Goal: Task Accomplishment & Management: Use online tool/utility

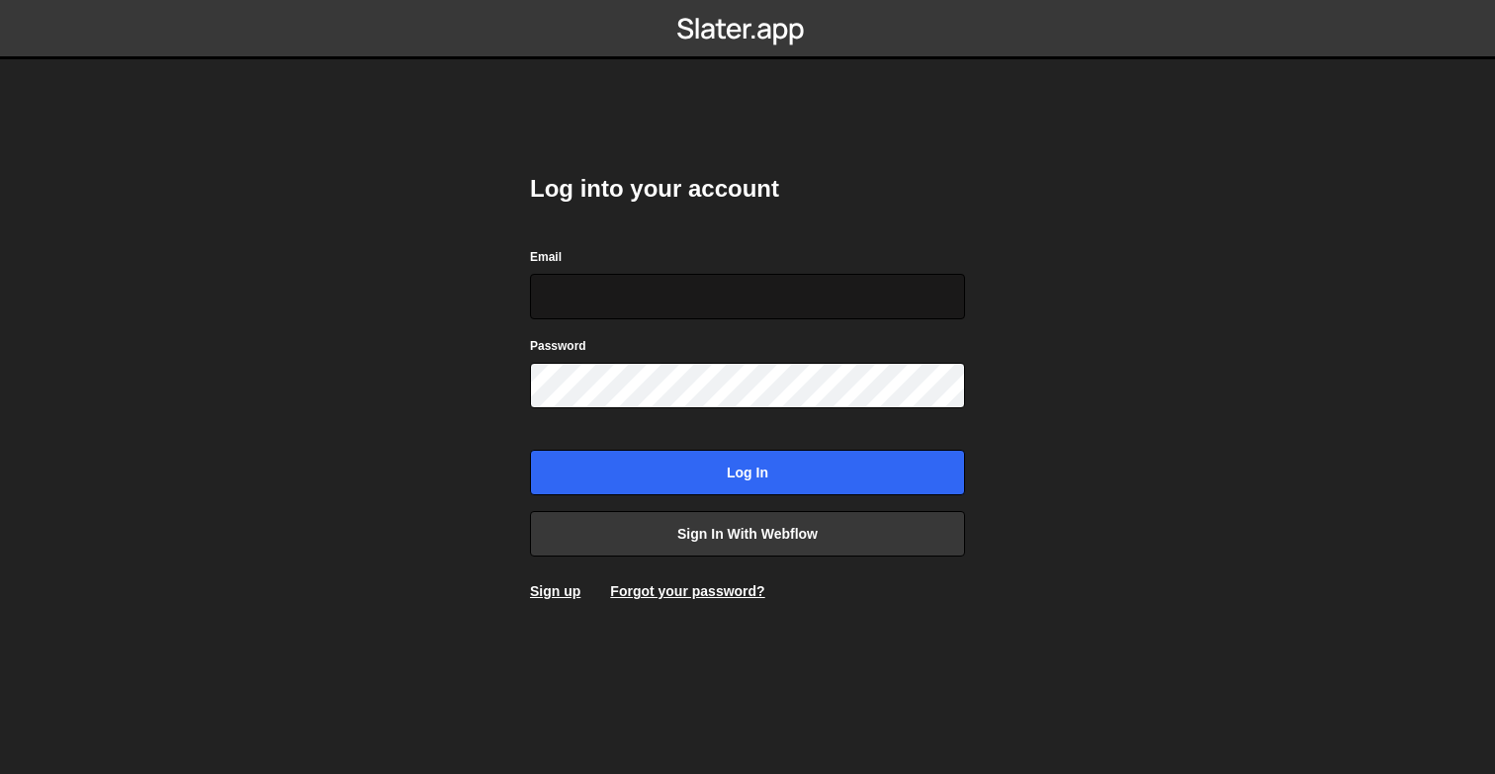
click at [645, 296] on input "Email" at bounding box center [747, 296] width 435 height 45
type input "[EMAIL_ADDRESS][DOMAIN_NAME]"
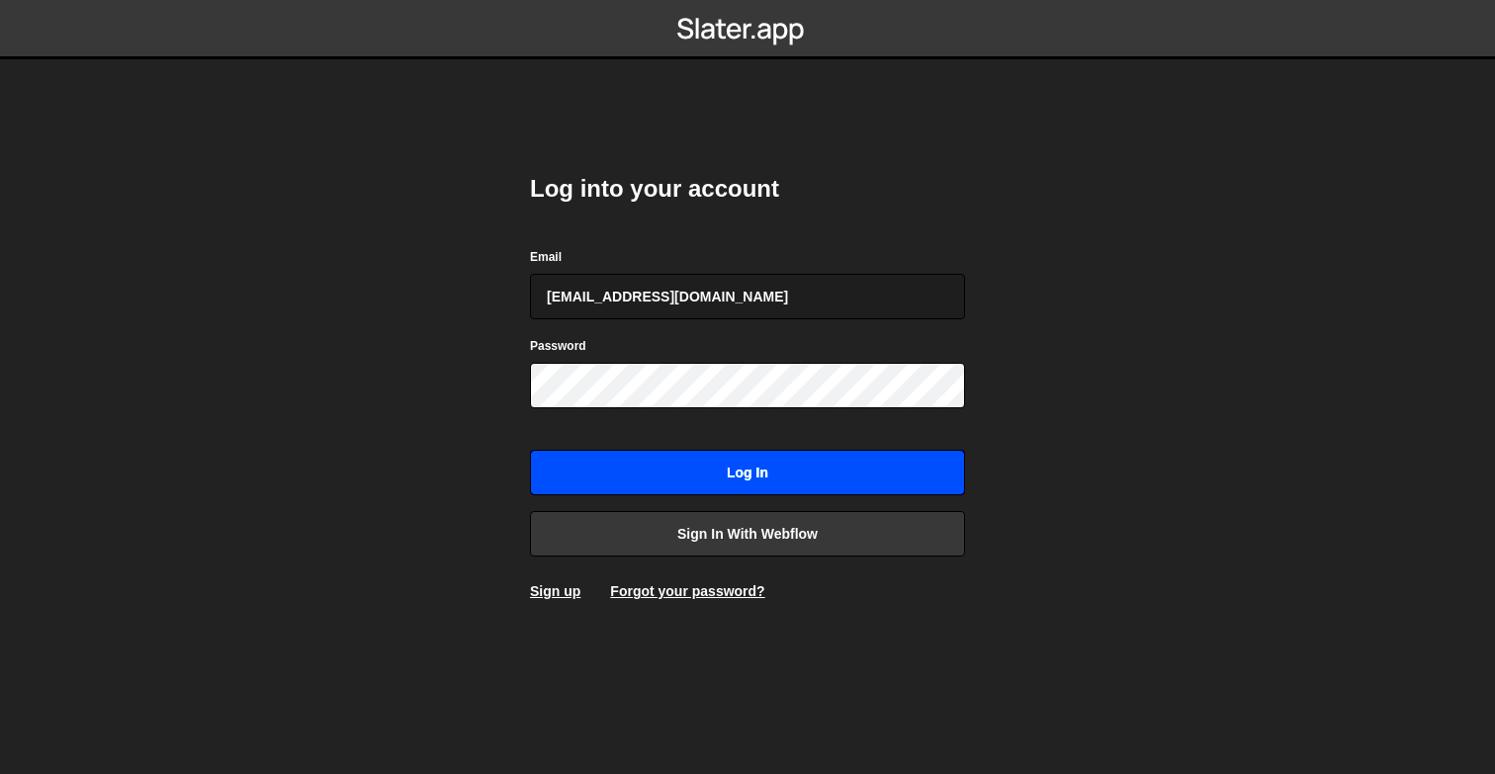
click at [617, 459] on input "Log in" at bounding box center [747, 472] width 435 height 45
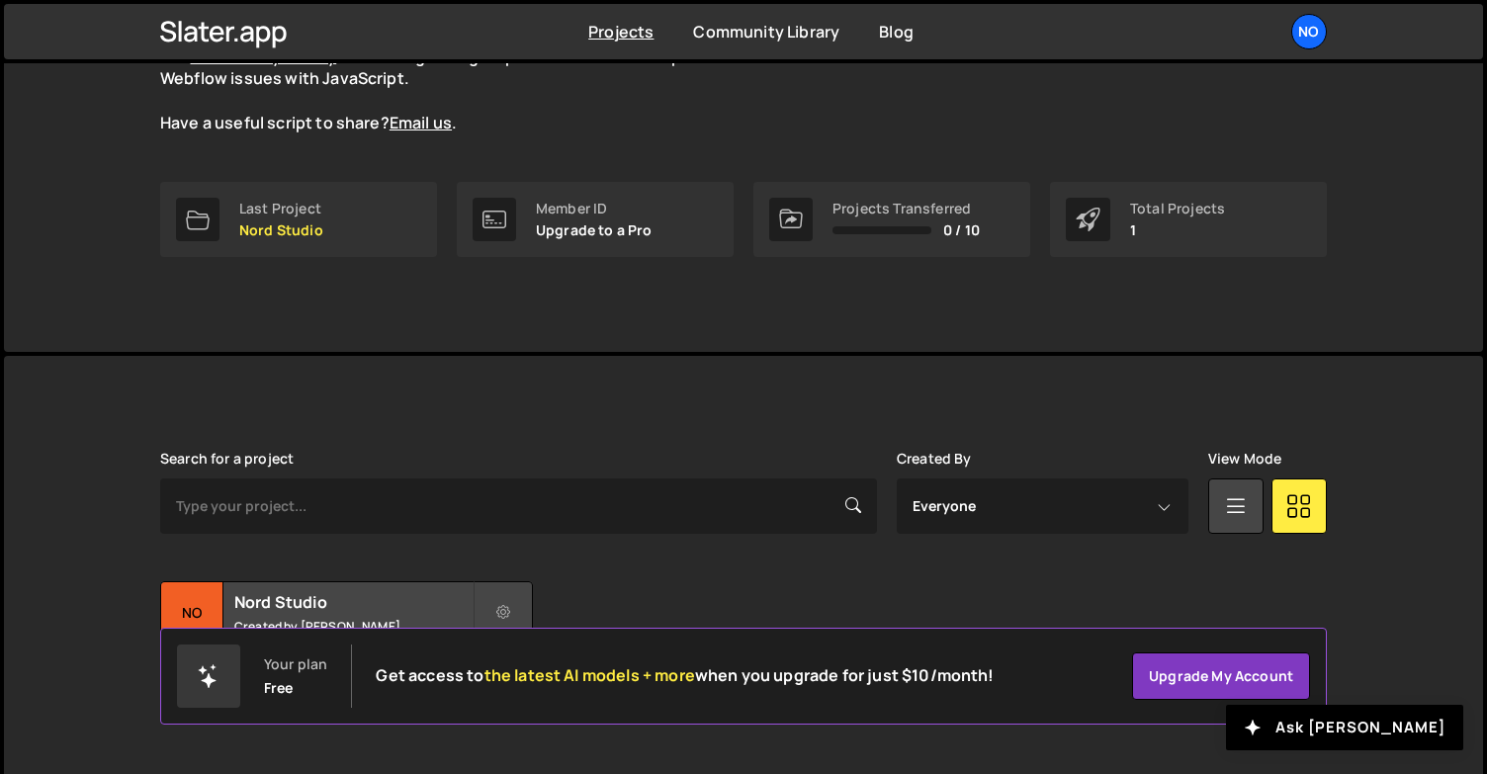
scroll to position [243, 0]
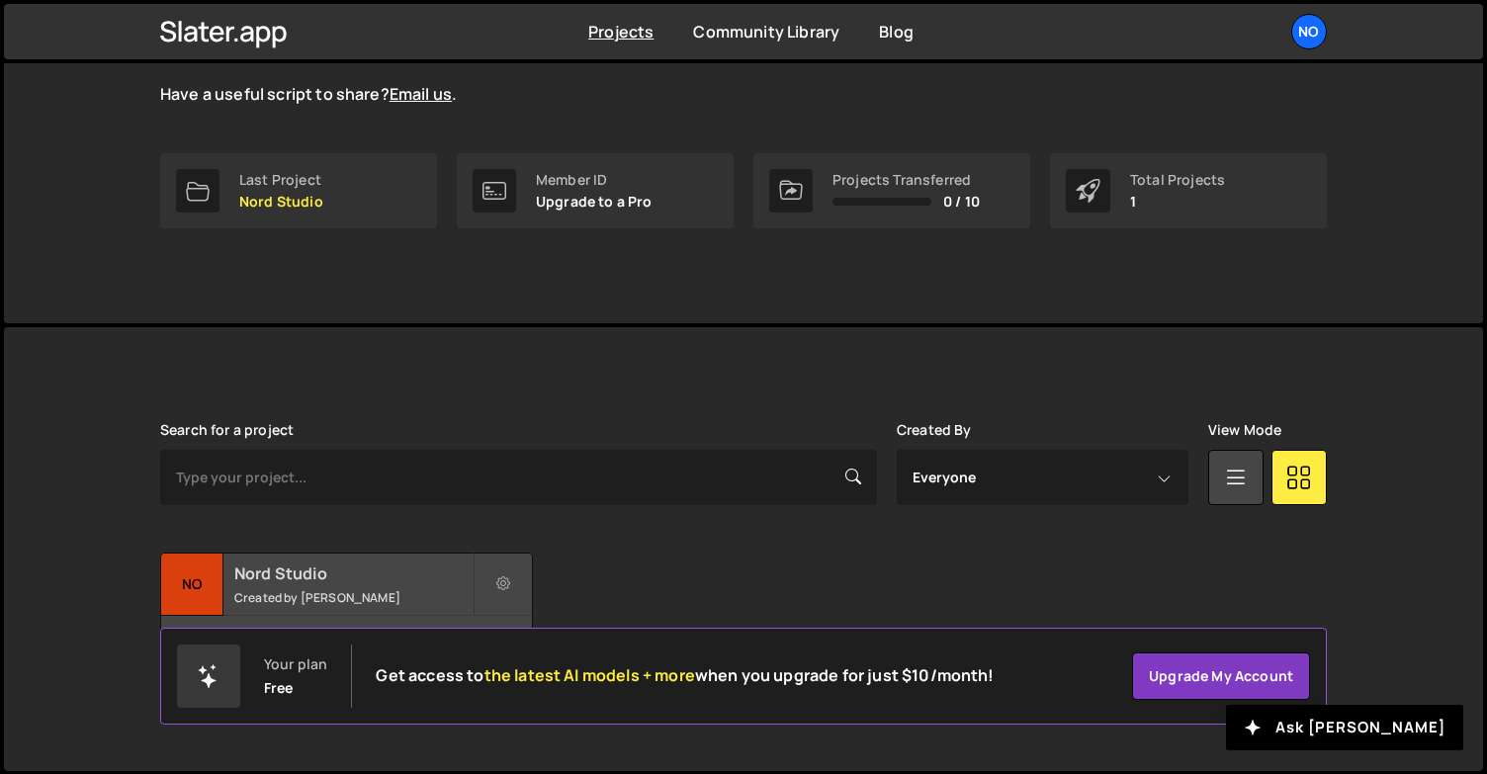
click at [324, 600] on small "Created by Diedrik Dillema" at bounding box center [353, 597] width 238 height 17
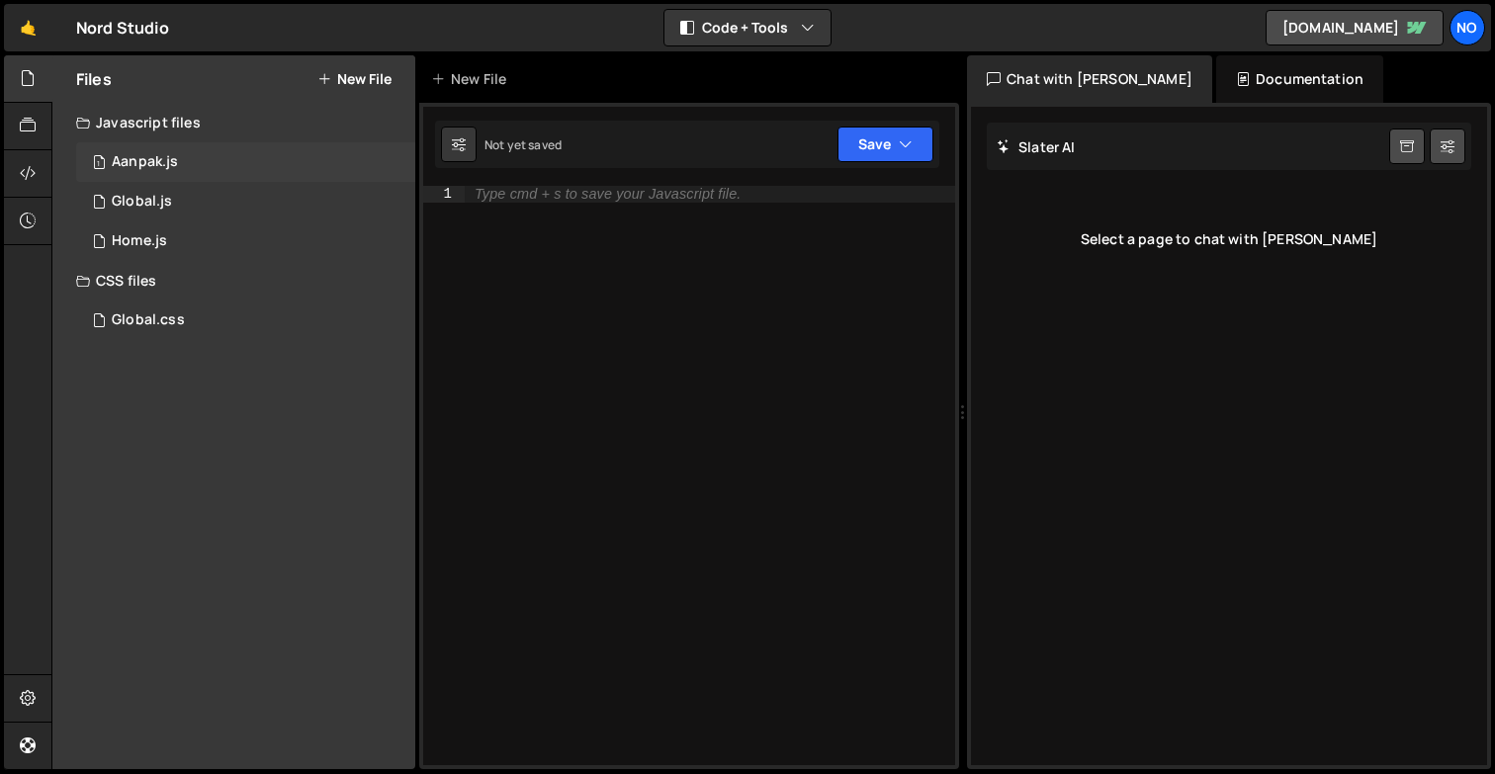
click at [139, 155] on div "Aanpak.js" at bounding box center [145, 162] width 66 height 18
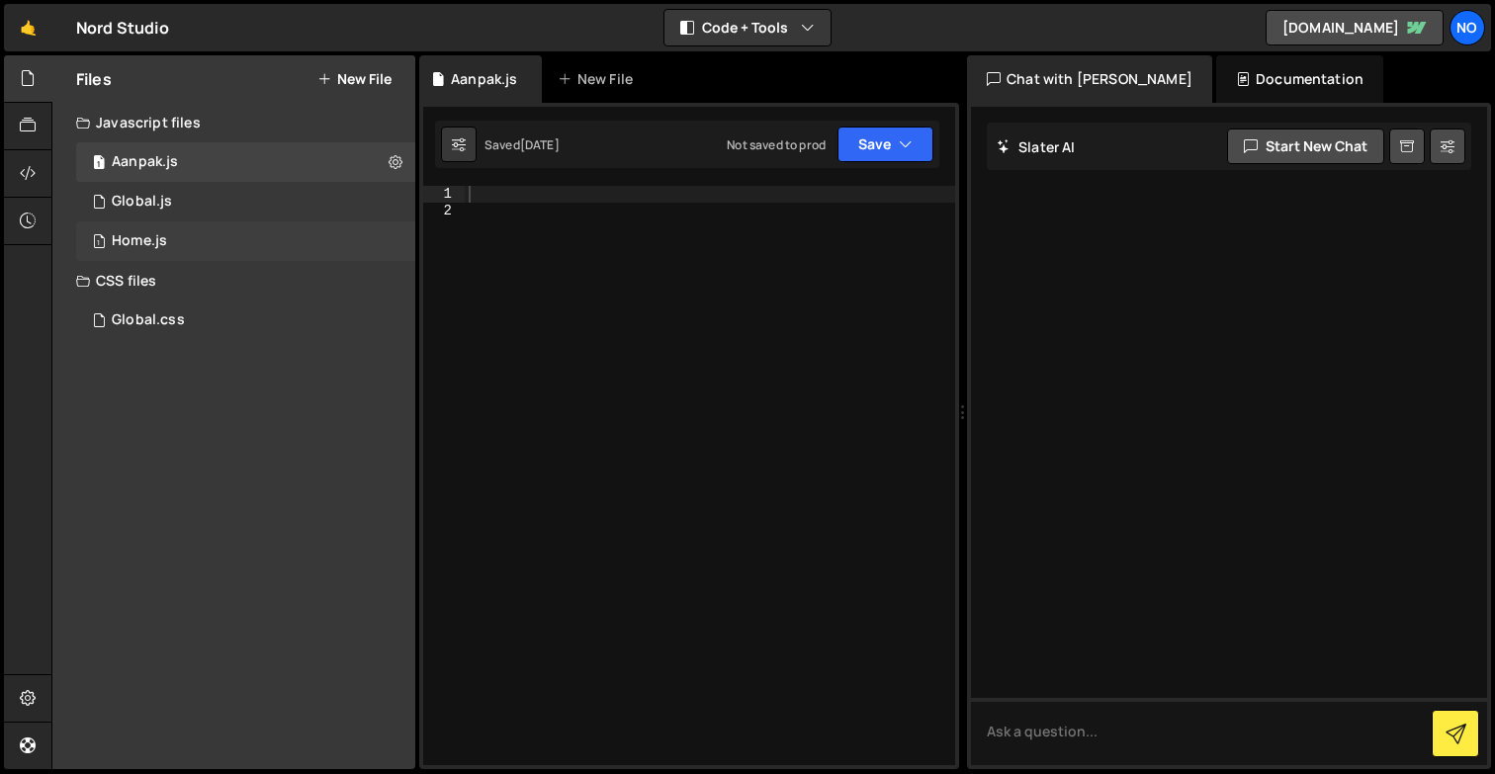
click at [153, 236] on div "Home.js" at bounding box center [139, 241] width 55 height 18
click at [126, 323] on div "Global.css" at bounding box center [148, 320] width 73 height 18
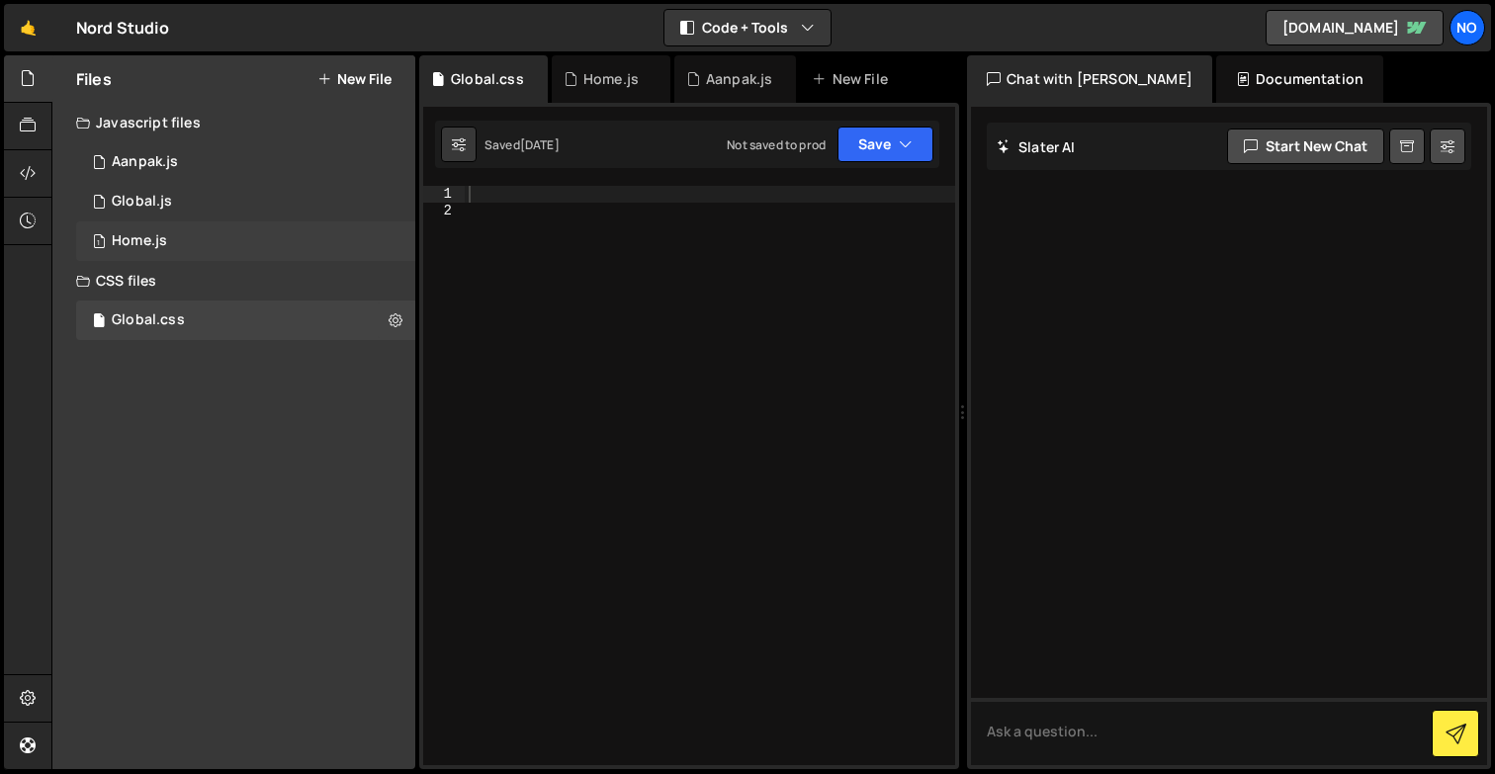
click at [141, 233] on div "Home.js" at bounding box center [139, 241] width 55 height 18
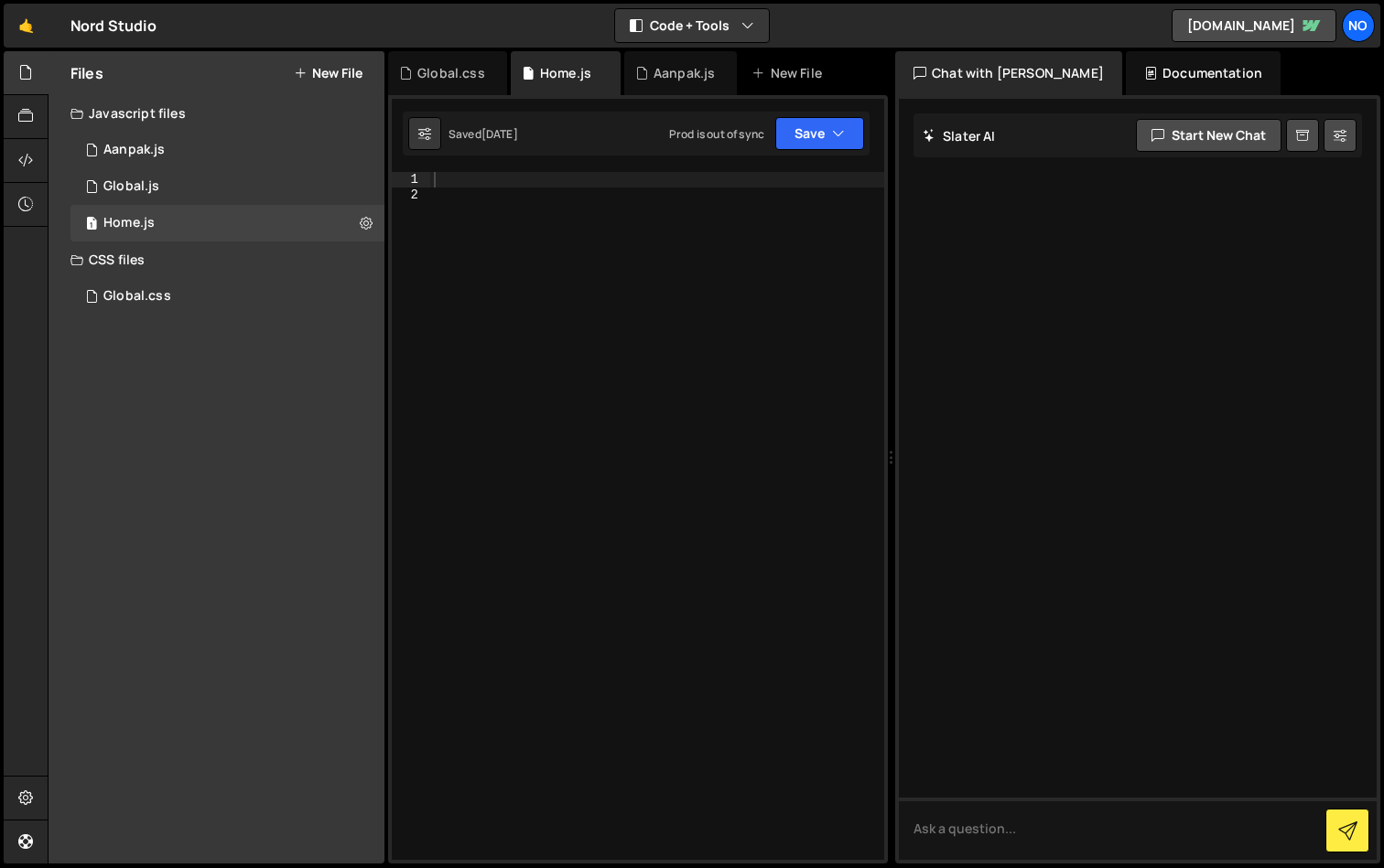
click at [340, 76] on button "New File" at bounding box center [328, 73] width 69 height 15
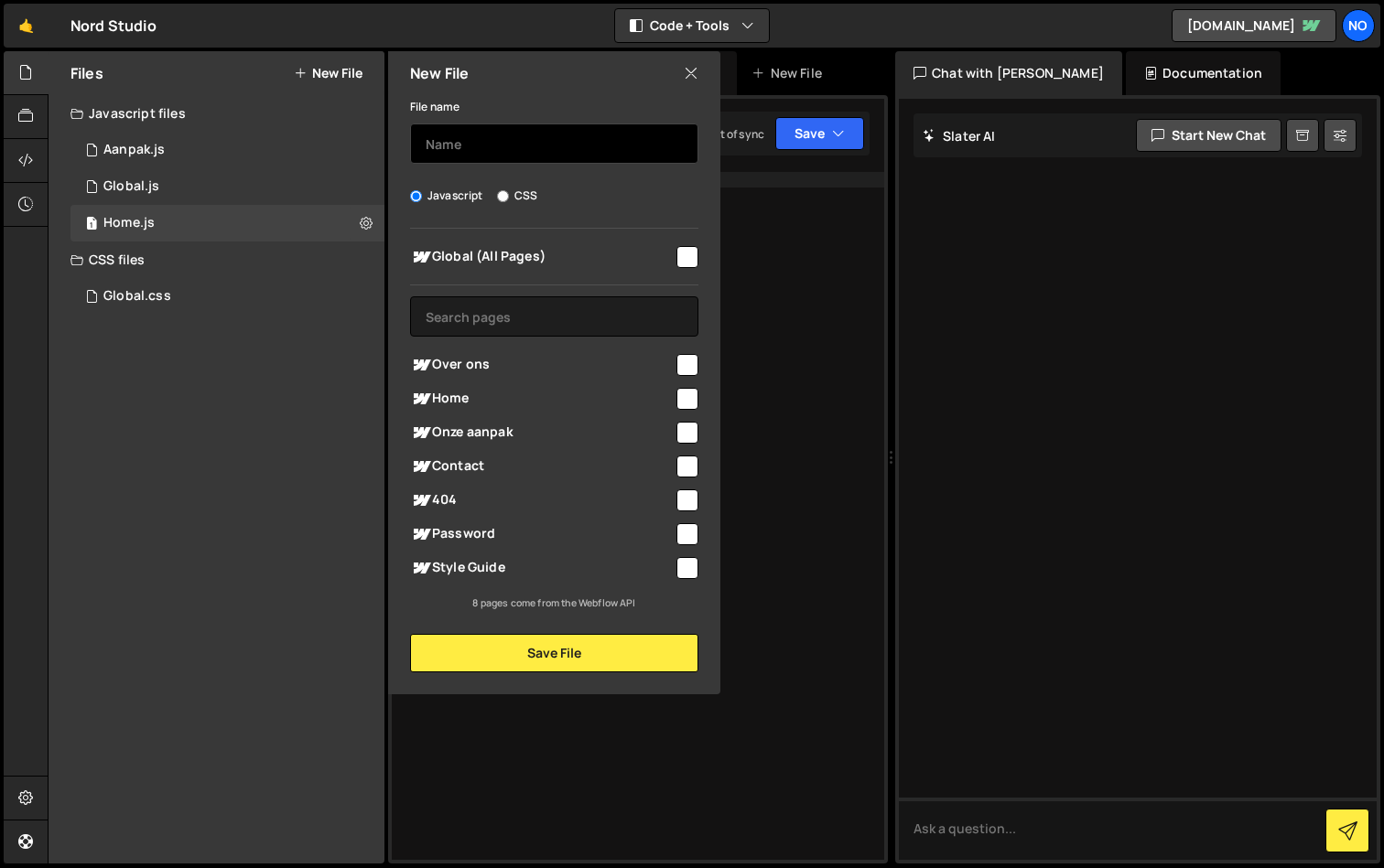
click at [452, 153] on input "text" at bounding box center [554, 143] width 288 height 41
type input "Home v2"
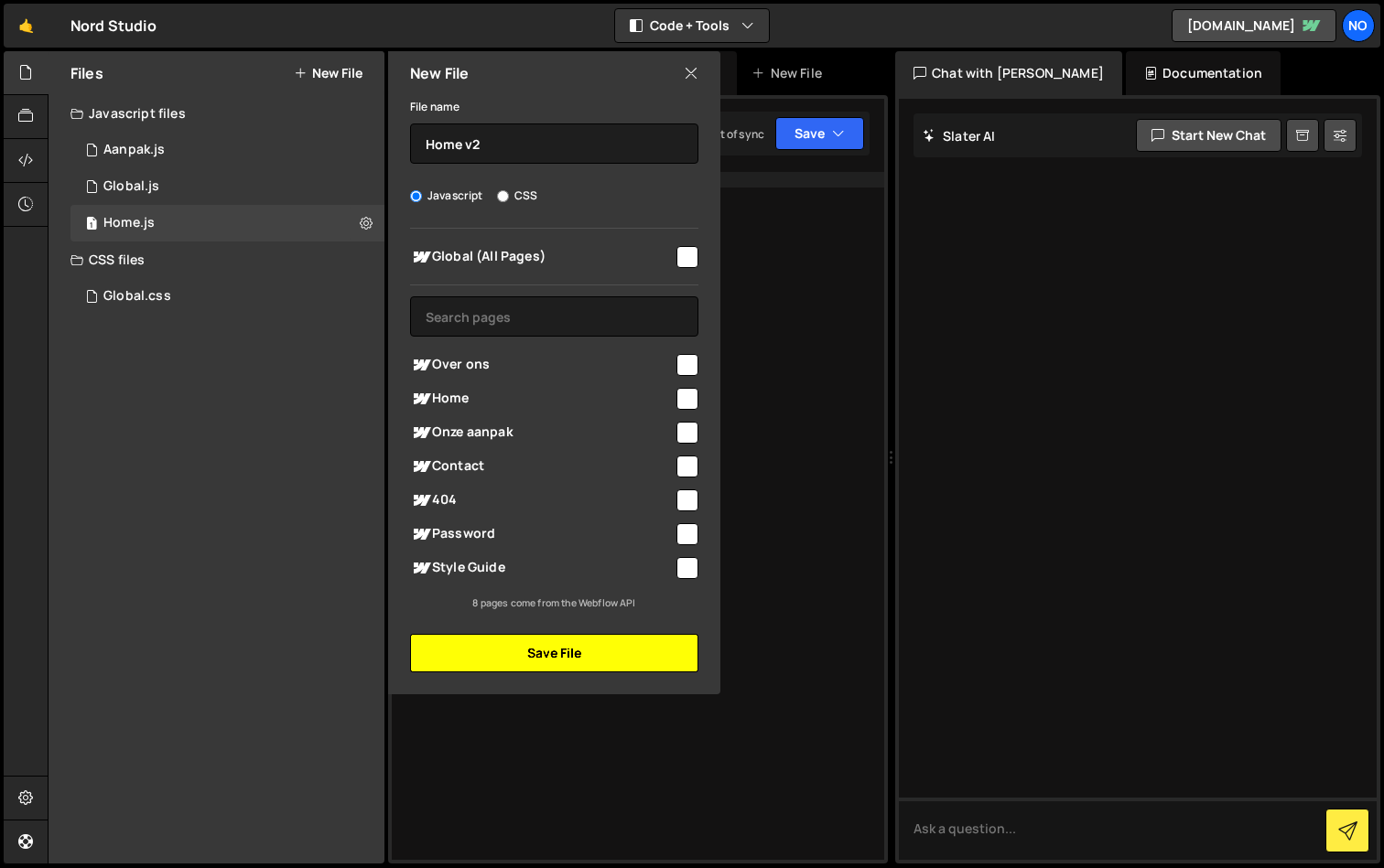
click at [555, 663] on button "Save File" at bounding box center [554, 653] width 288 height 39
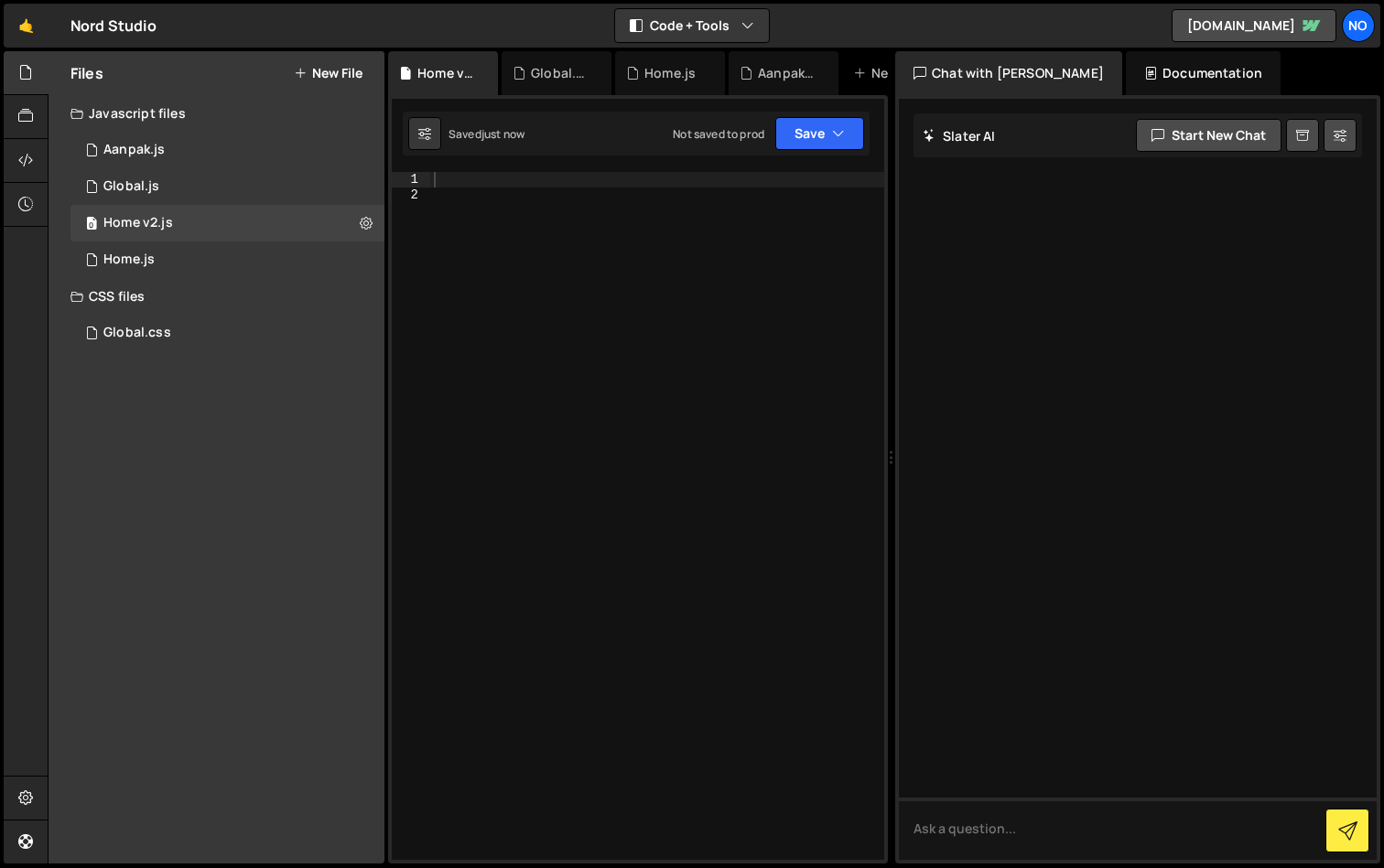
click at [476, 180] on div at bounding box center [657, 531] width 454 height 718
paste textarea "</style>"
type textarea "</style>"
click at [328, 73] on button "New File" at bounding box center [328, 73] width 69 height 15
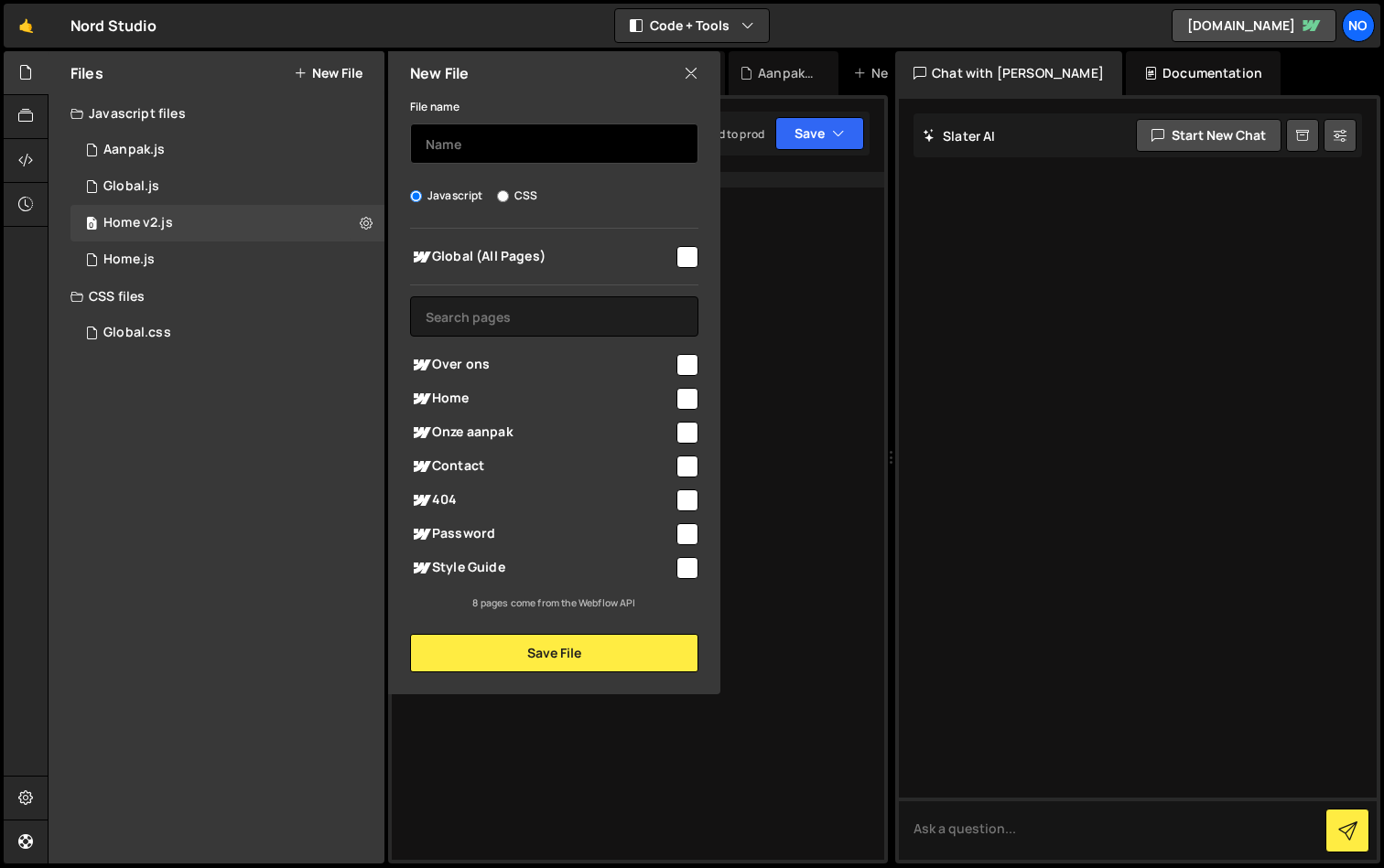
click at [459, 153] on input "text" at bounding box center [554, 143] width 288 height 41
type input "Global v2"
click at [507, 191] on input "CSS" at bounding box center [503, 196] width 12 height 12
radio input "true"
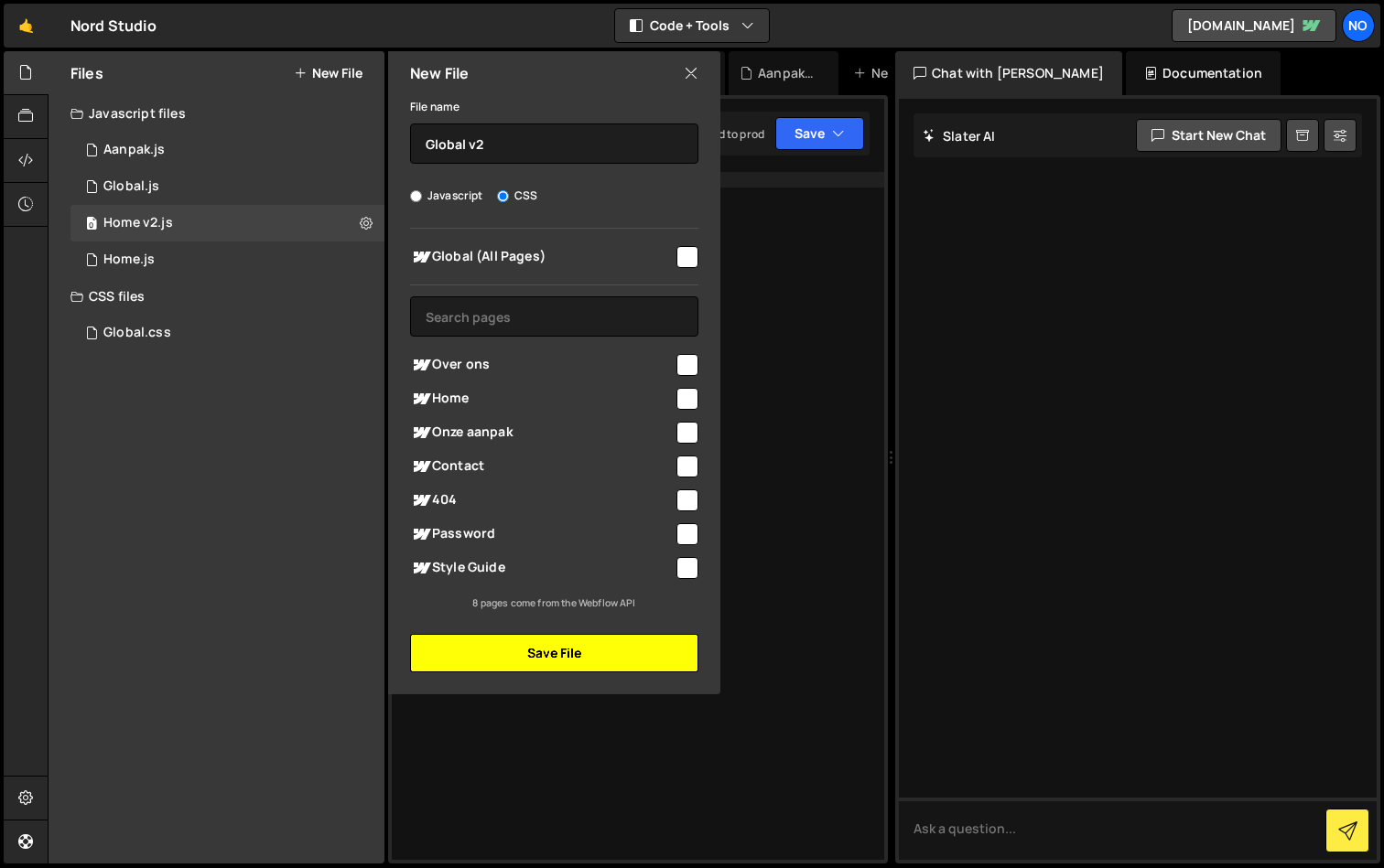
click at [455, 649] on button "Save File" at bounding box center [554, 653] width 288 height 39
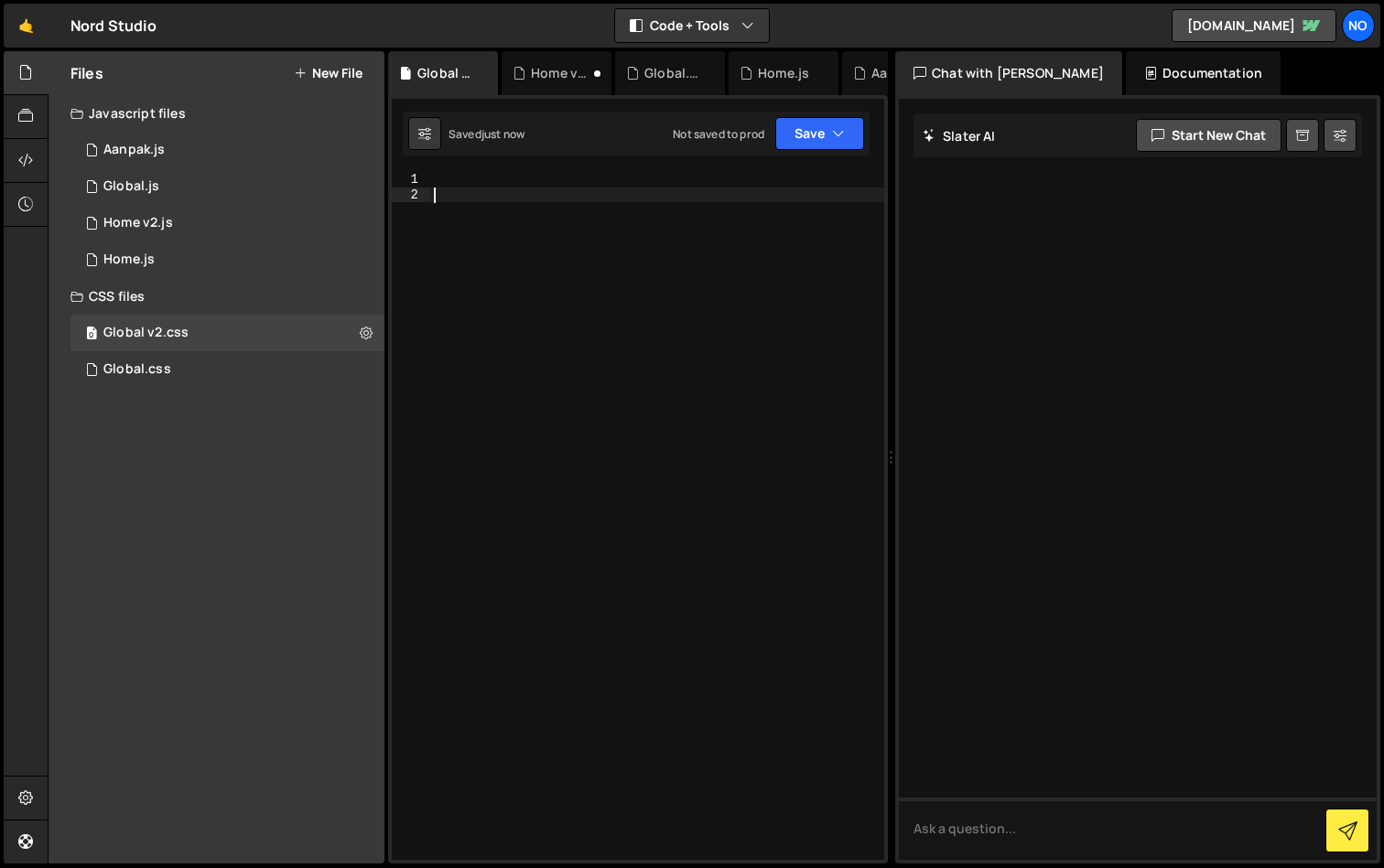
click at [481, 294] on div at bounding box center [657, 531] width 454 height 718
click at [461, 191] on div at bounding box center [657, 531] width 454 height 718
click at [451, 181] on div at bounding box center [657, 531] width 454 height 718
paste textarea "</style>"
type textarea "</style>"
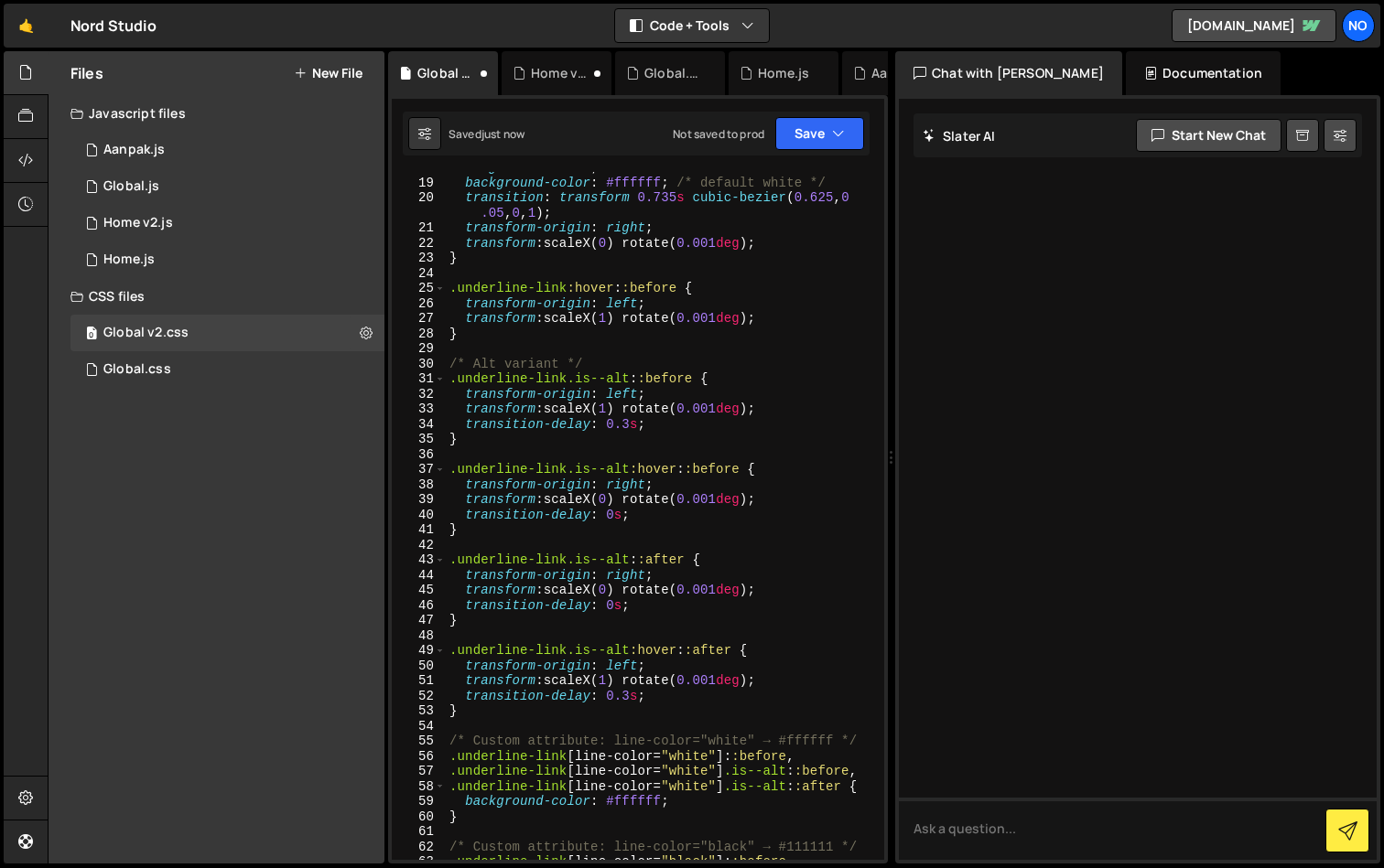
scroll to position [278, 0]
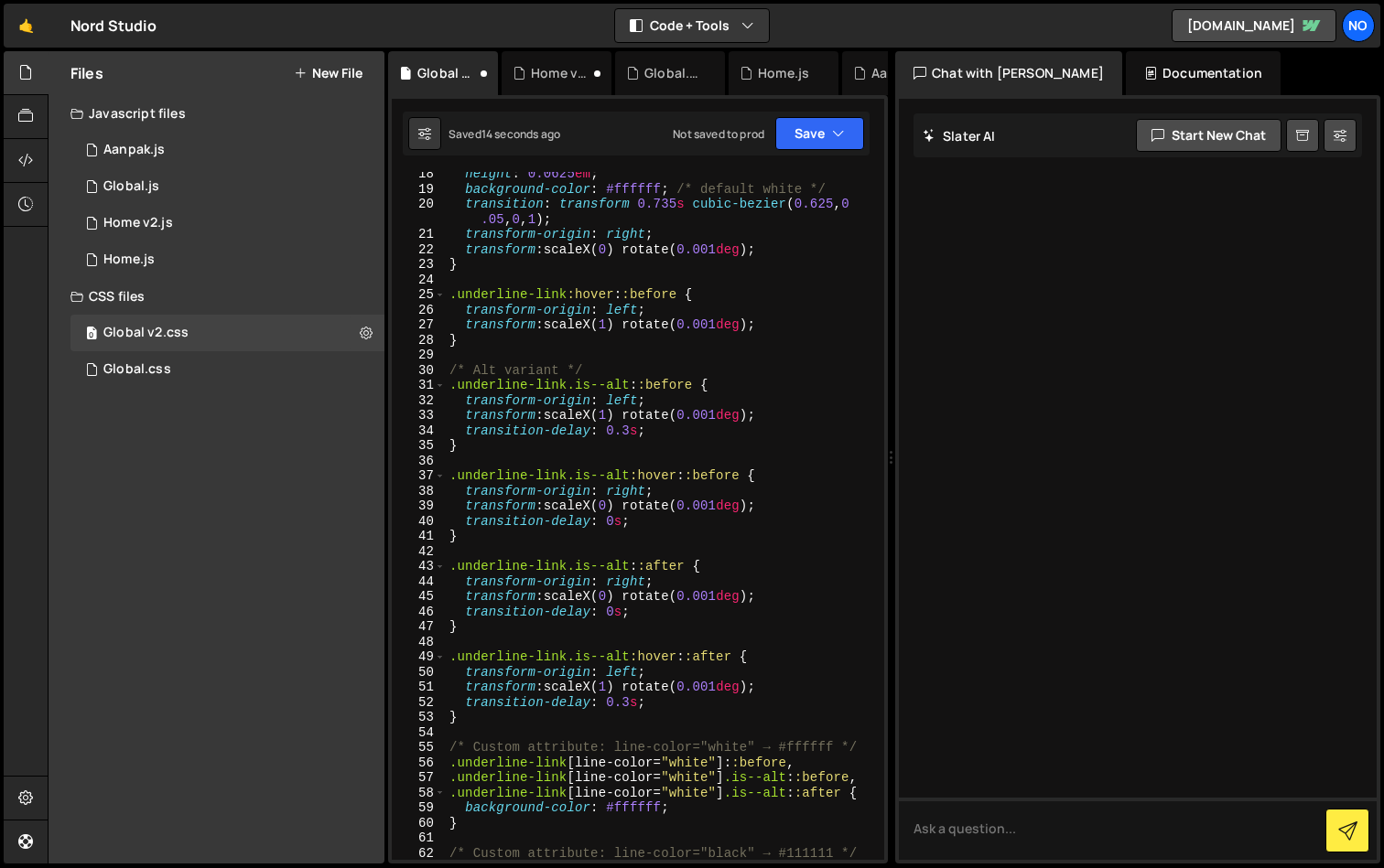
click at [1186, 80] on div "Documentation" at bounding box center [1203, 72] width 155 height 43
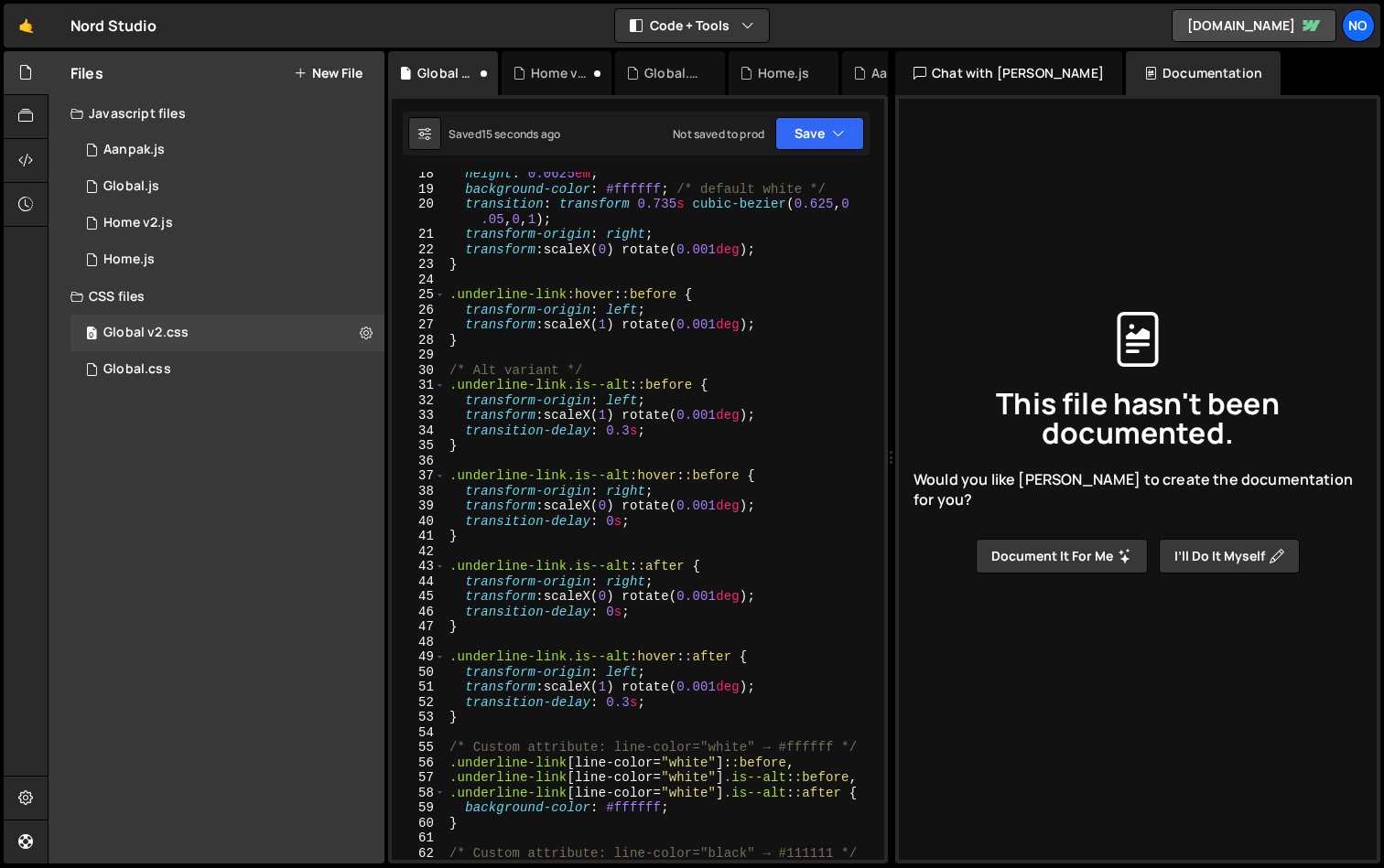
click at [948, 77] on div "Chat with [PERSON_NAME]" at bounding box center [1008, 72] width 227 height 43
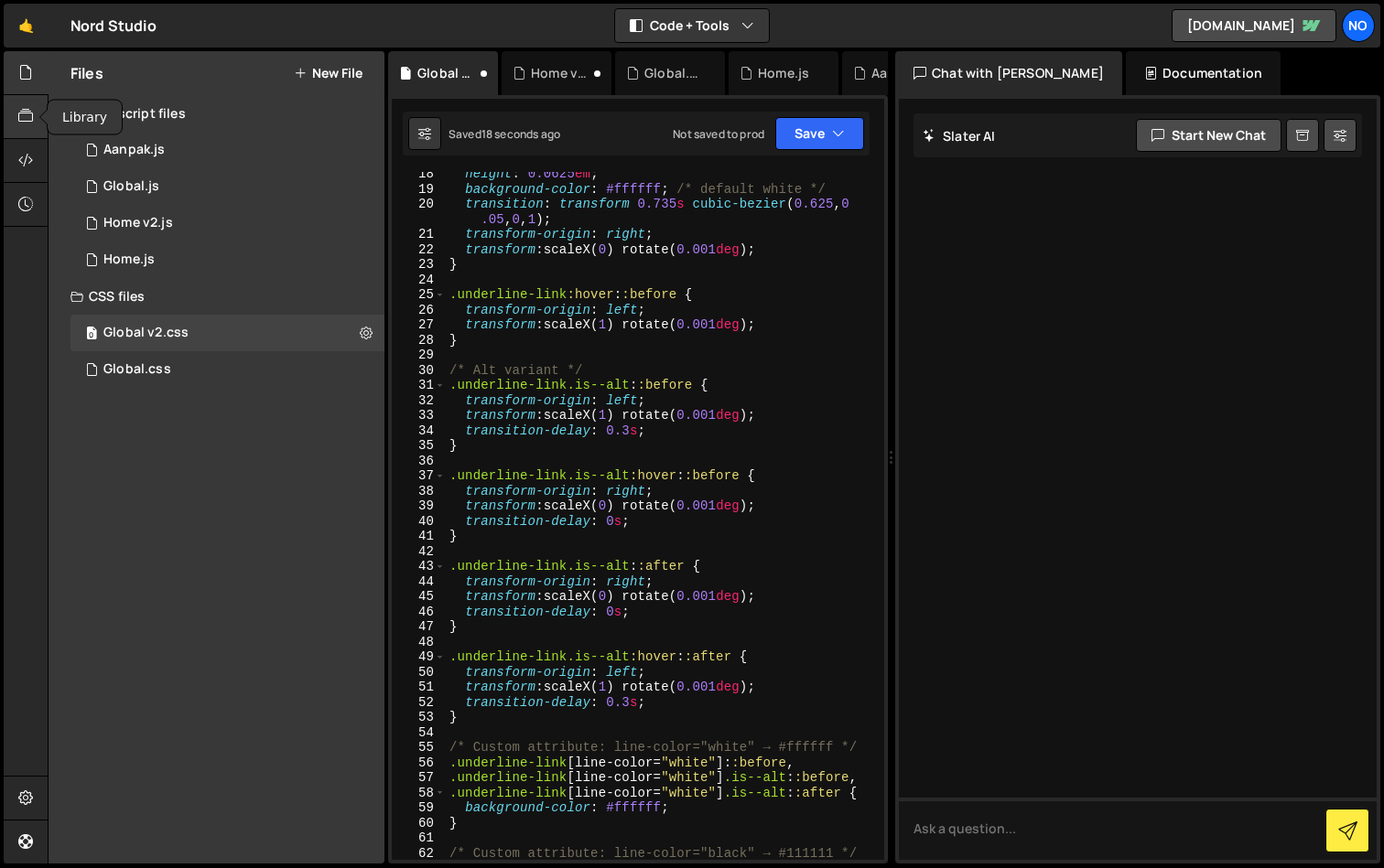
click at [33, 126] on icon at bounding box center [26, 117] width 15 height 20
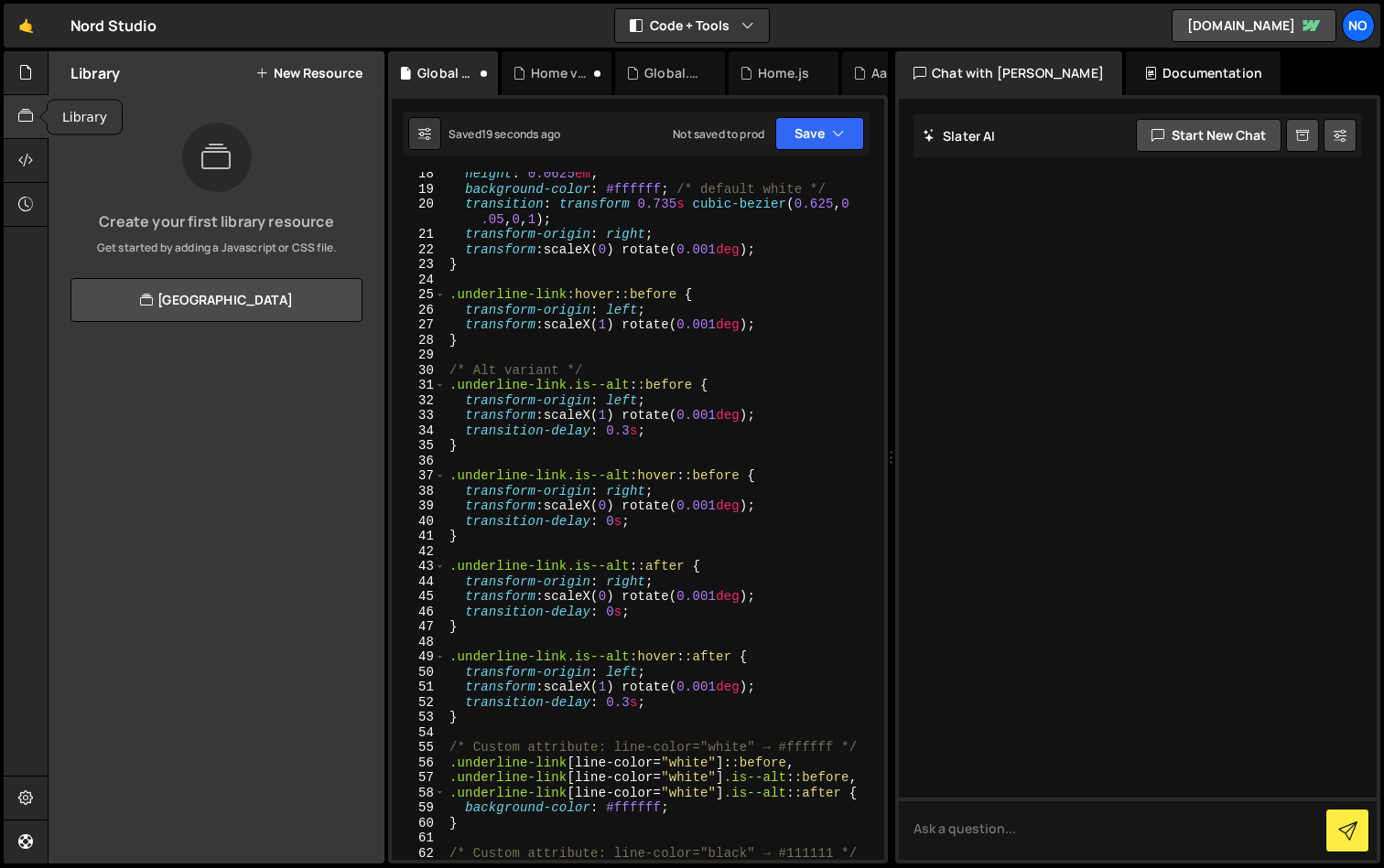
click at [33, 126] on icon at bounding box center [26, 117] width 15 height 20
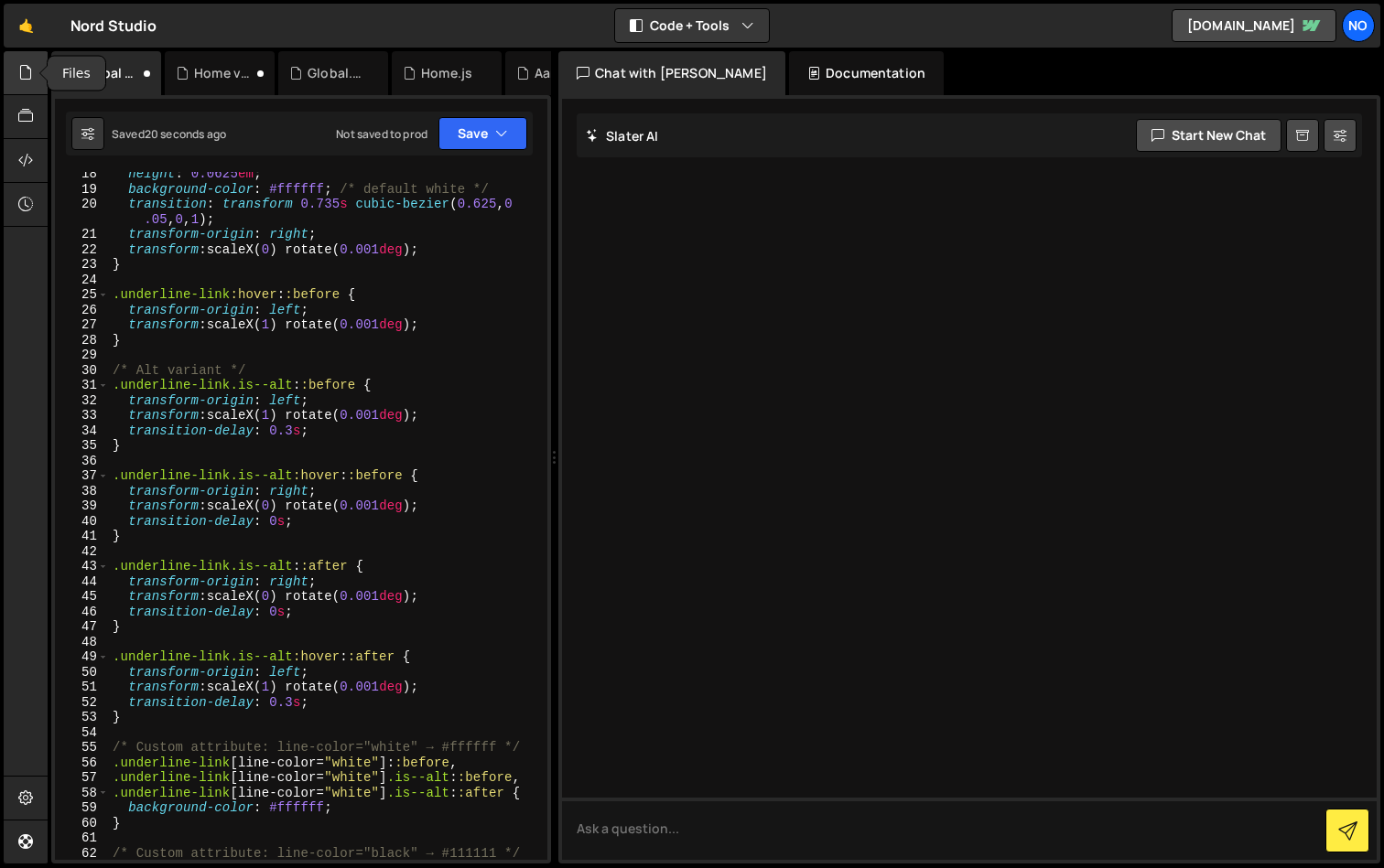
click at [26, 78] on icon at bounding box center [26, 72] width 15 height 20
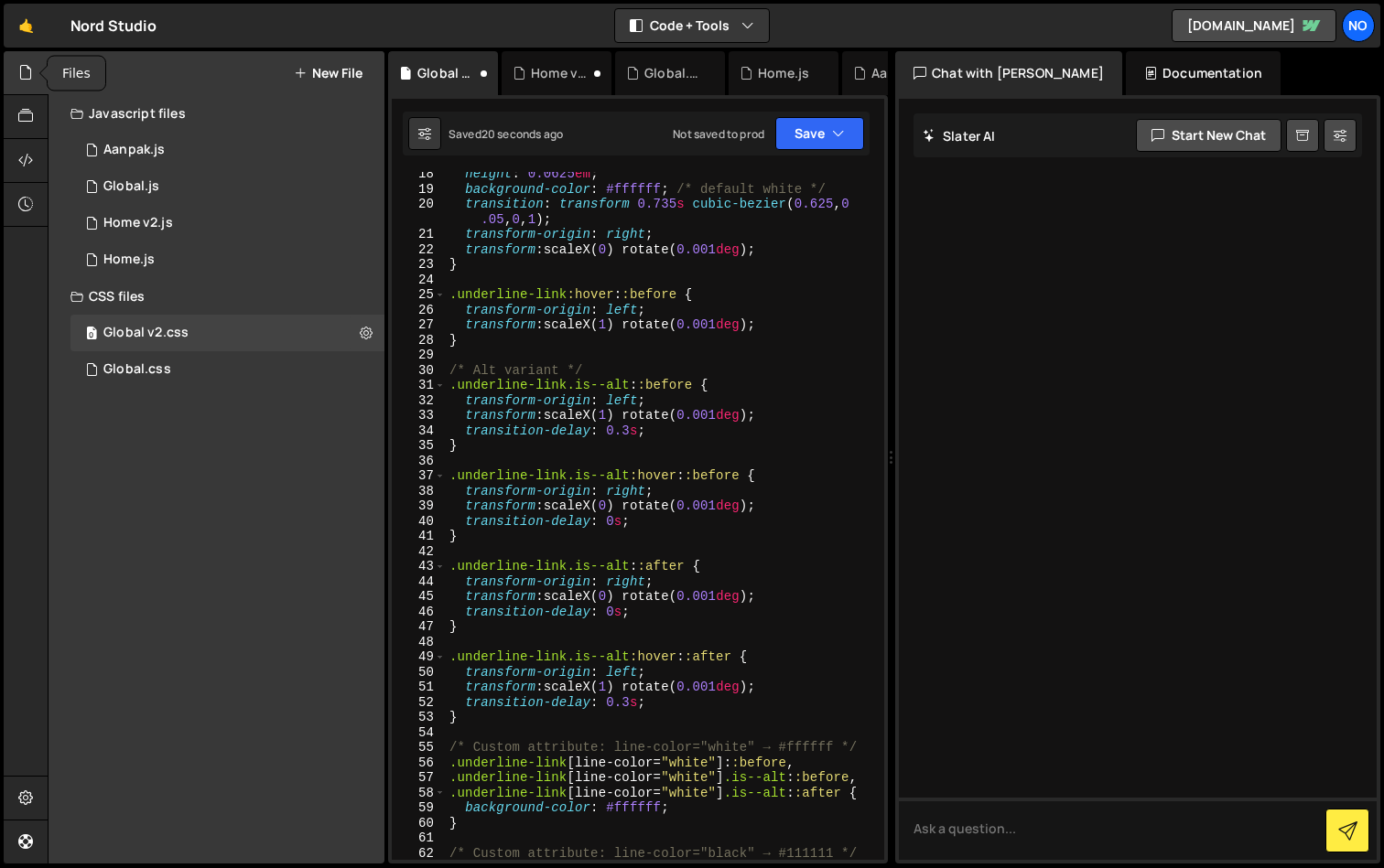
click at [26, 78] on icon at bounding box center [26, 72] width 15 height 20
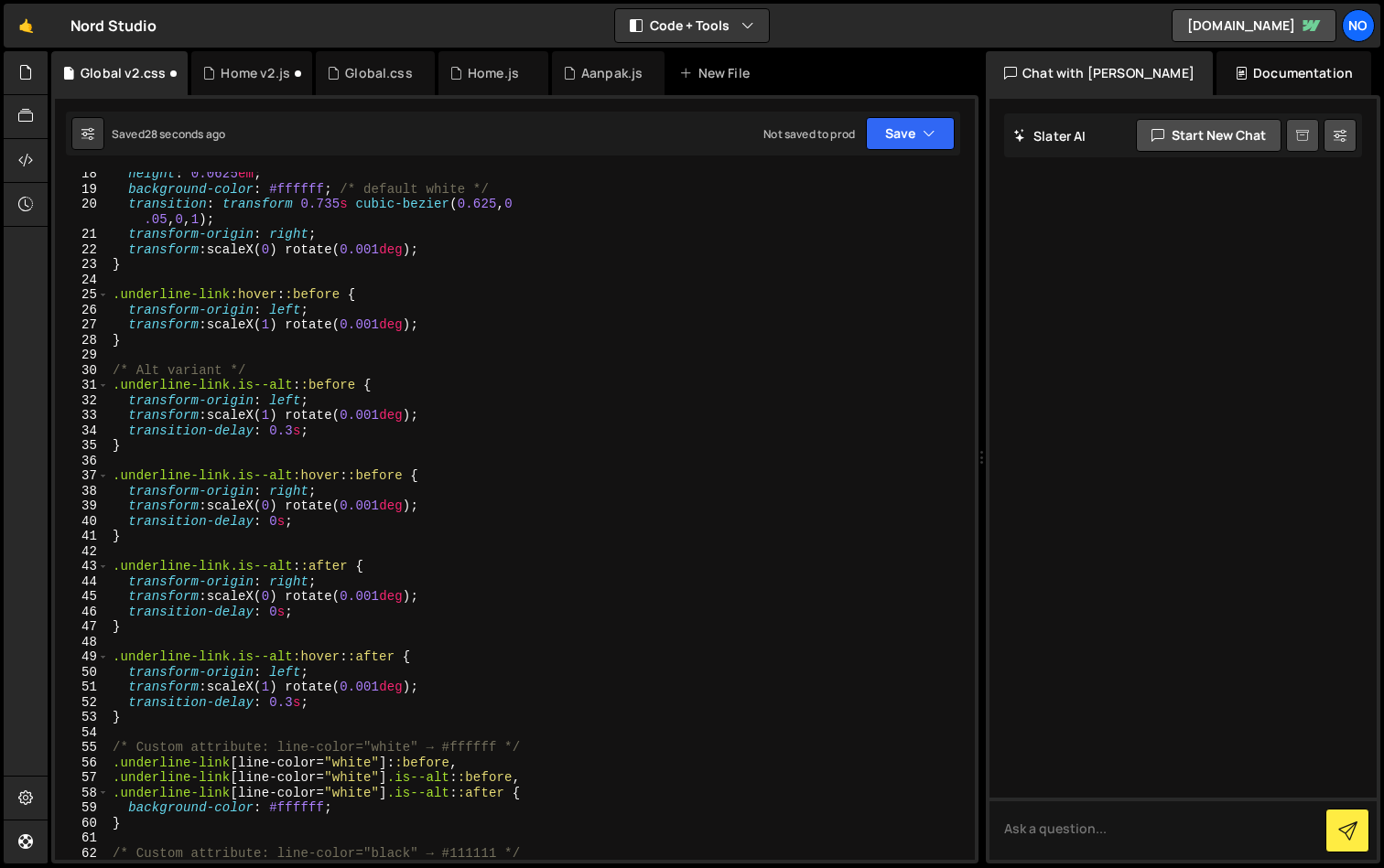
drag, startPoint x: 554, startPoint y: 112, endPoint x: 1308, endPoint y: 146, distance: 754.8
click at [1308, 146] on div "Files New File Javascript files 1 Aanpak.js 0 1 Global.js 0 0 Home v2.js 0 0" at bounding box center [716, 457] width 1337 height 813
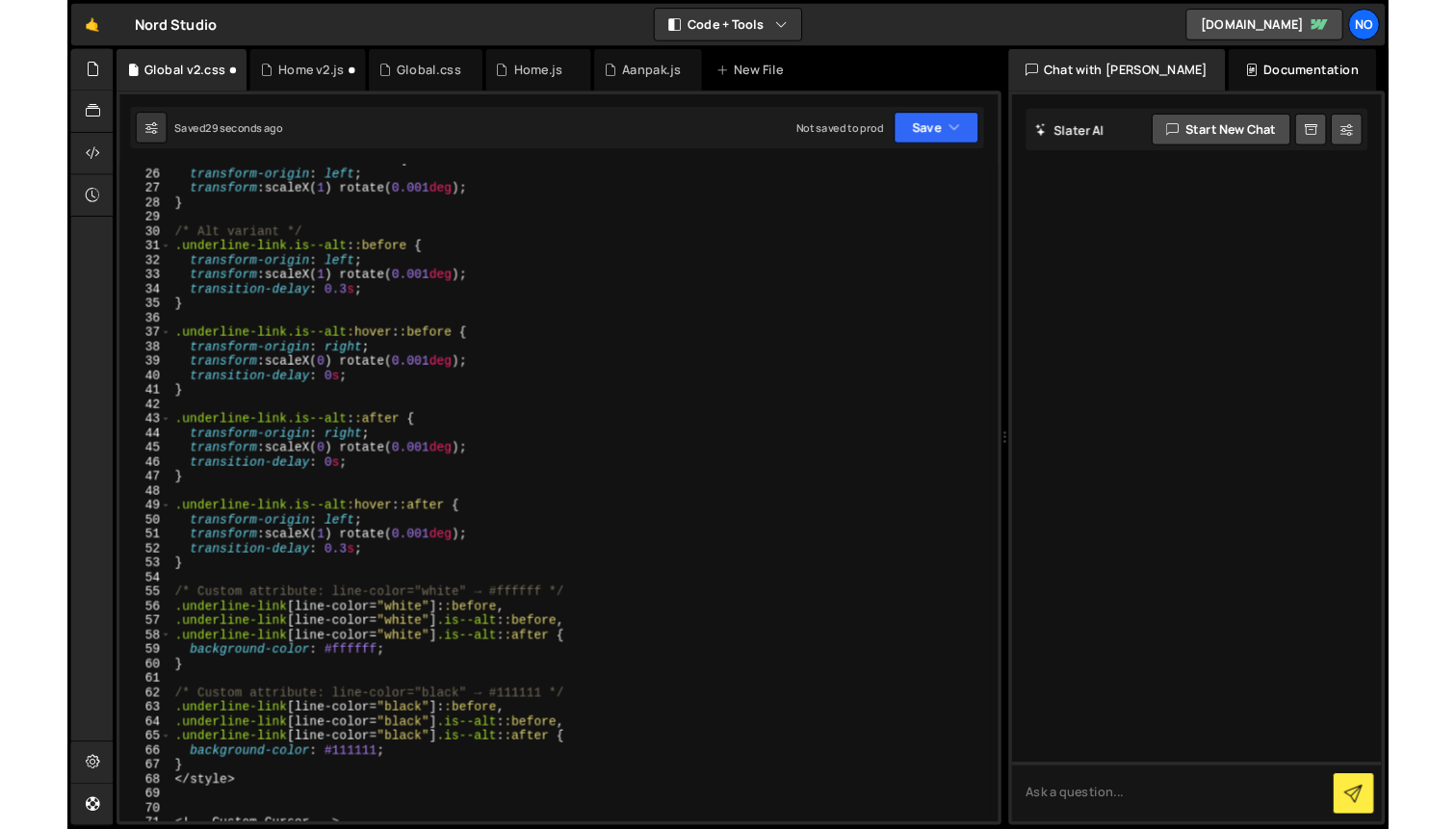
scroll to position [409, 0]
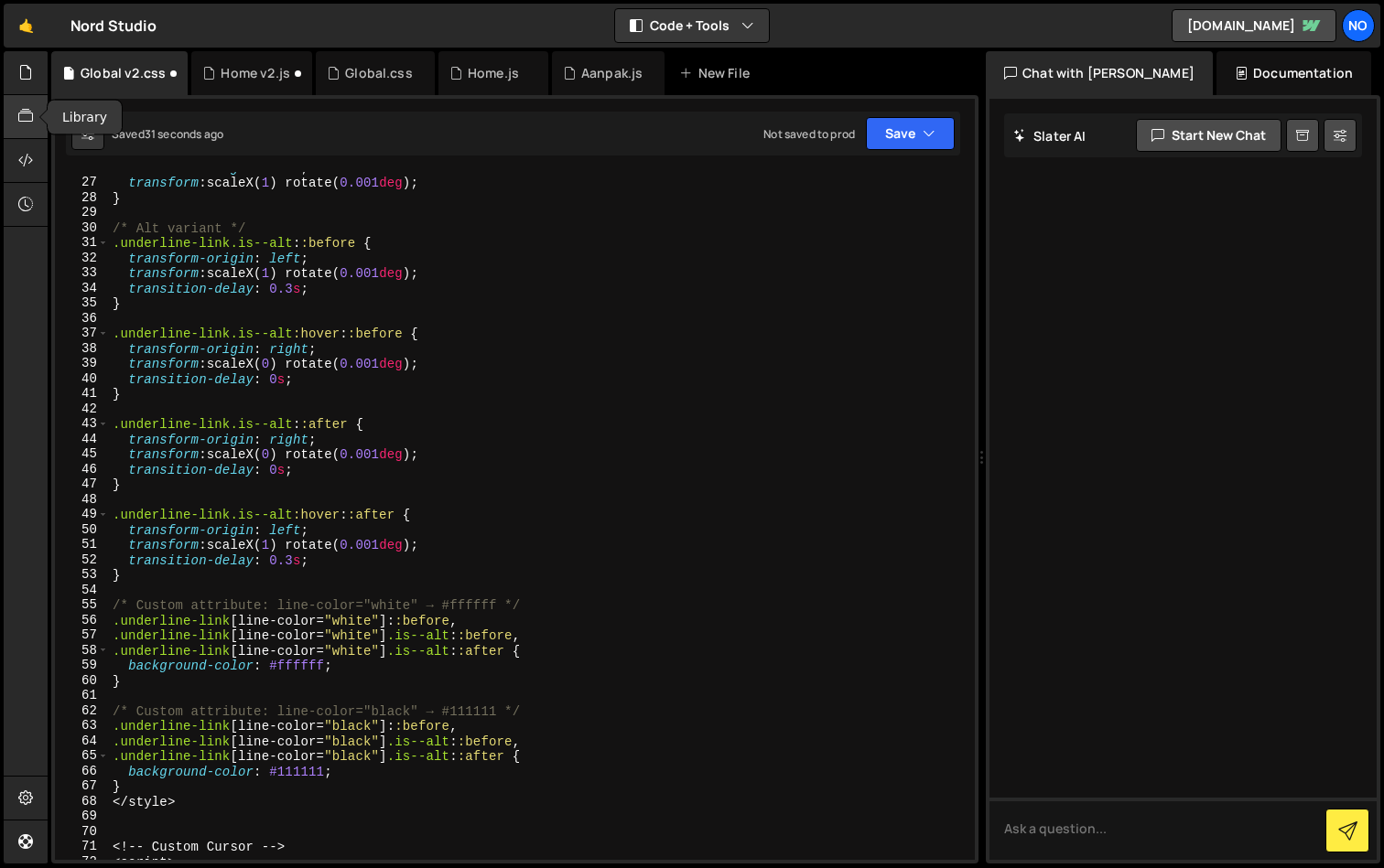
click at [26, 108] on icon at bounding box center [26, 117] width 15 height 20
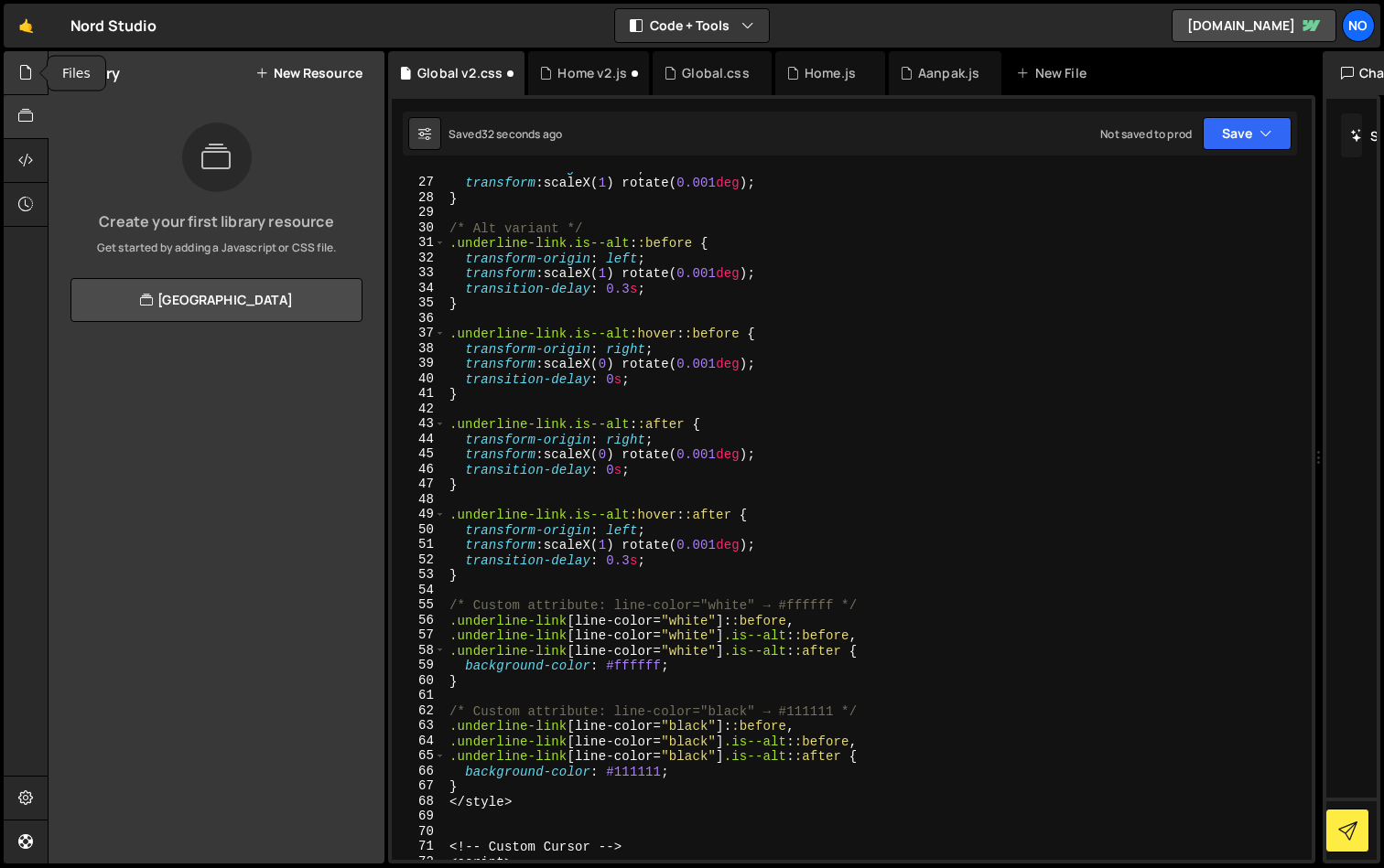
click at [25, 68] on icon at bounding box center [26, 72] width 15 height 20
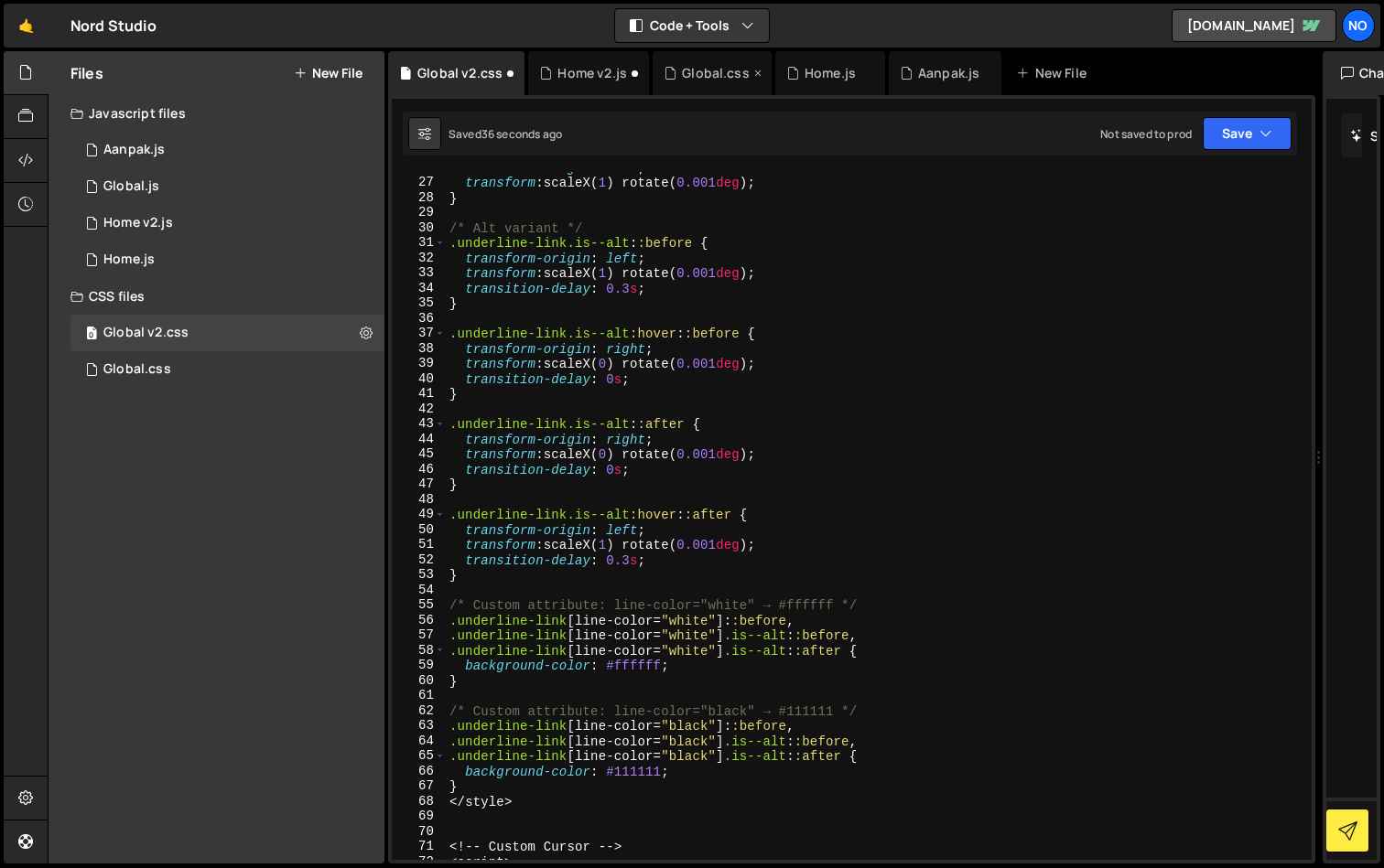
click at [752, 71] on icon at bounding box center [758, 73] width 13 height 19
click at [0, 0] on icon at bounding box center [0, 0] width 0 height 0
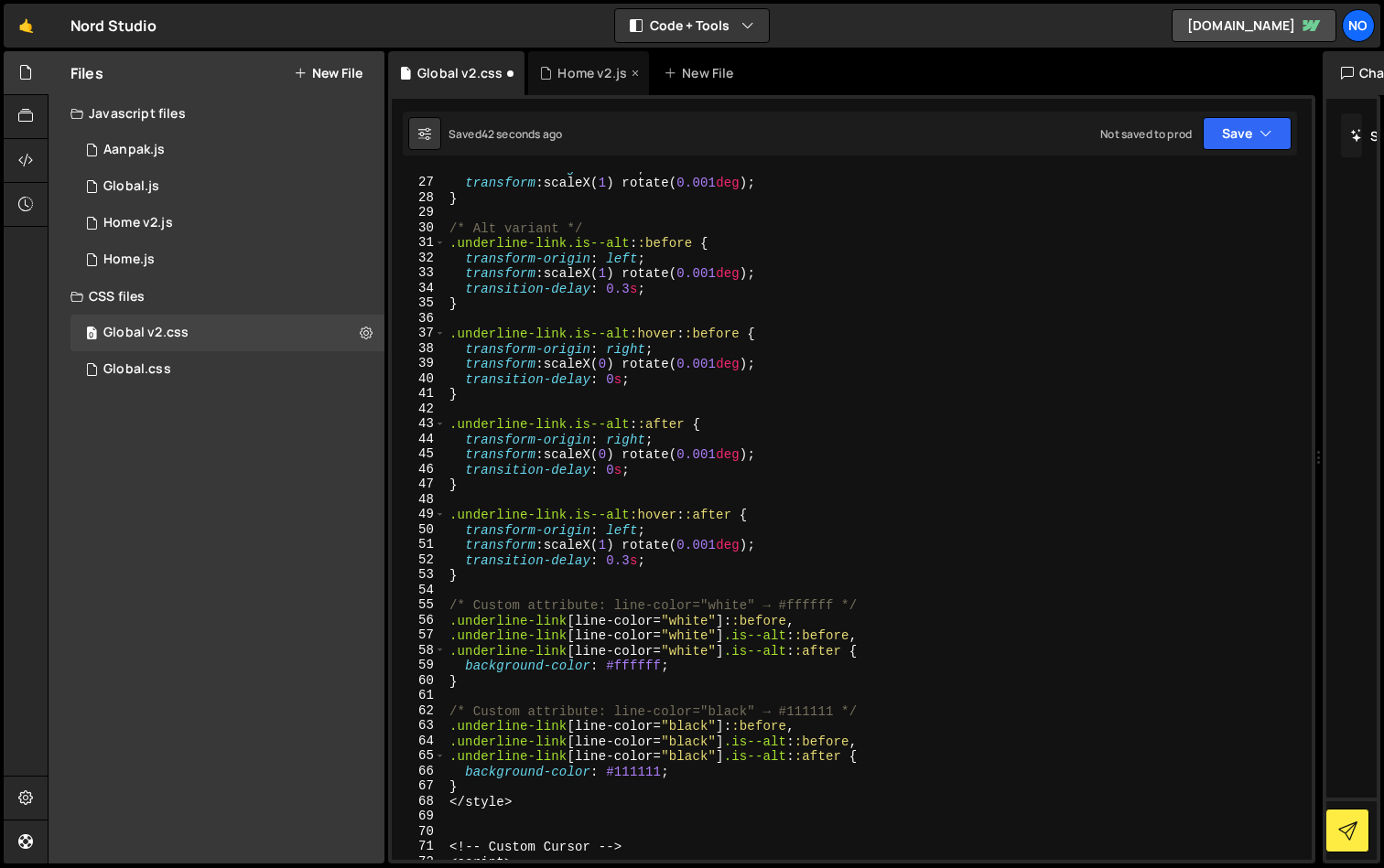
click at [563, 74] on div "Home v2.js" at bounding box center [592, 73] width 69 height 19
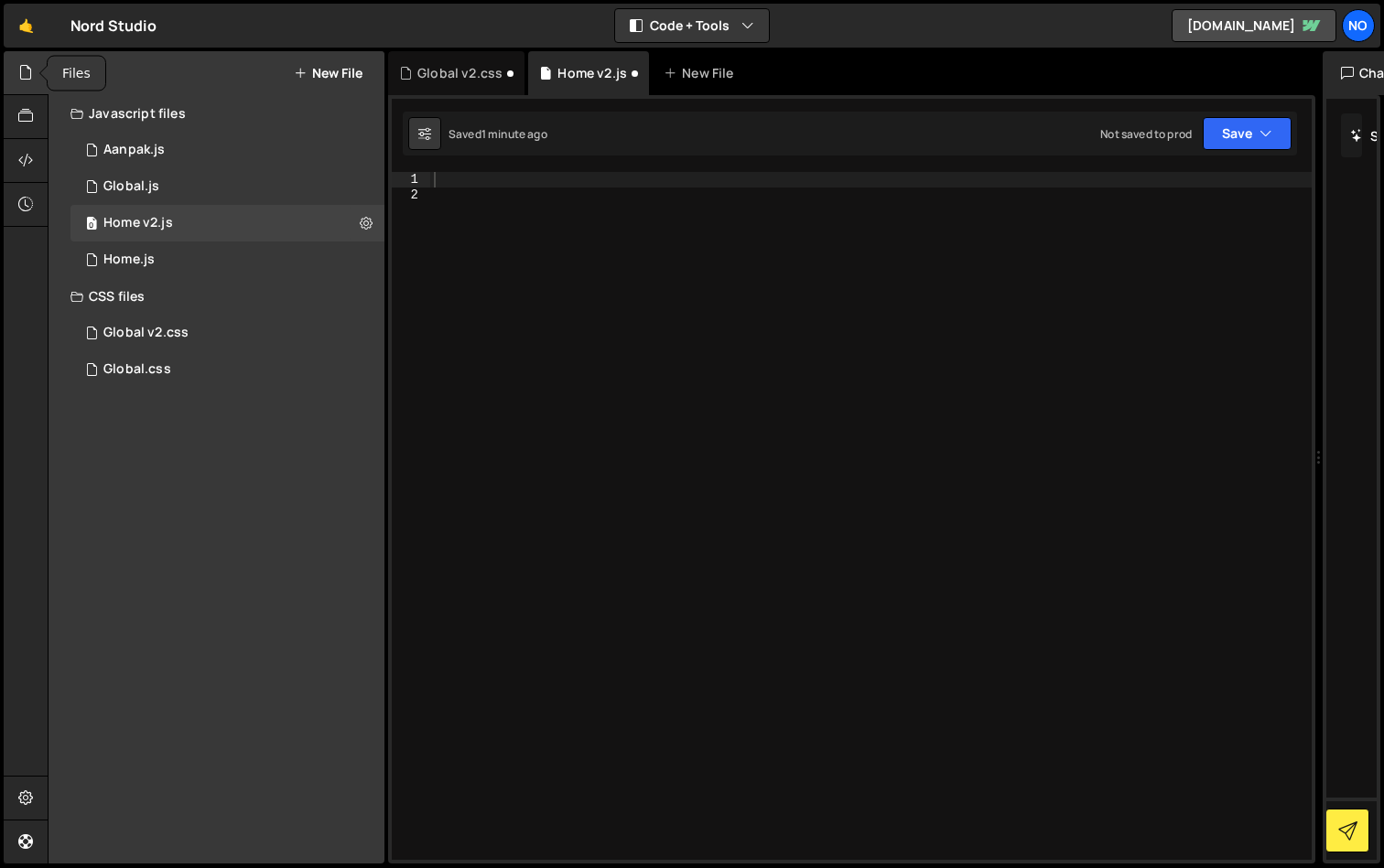
click at [27, 65] on icon at bounding box center [26, 72] width 15 height 20
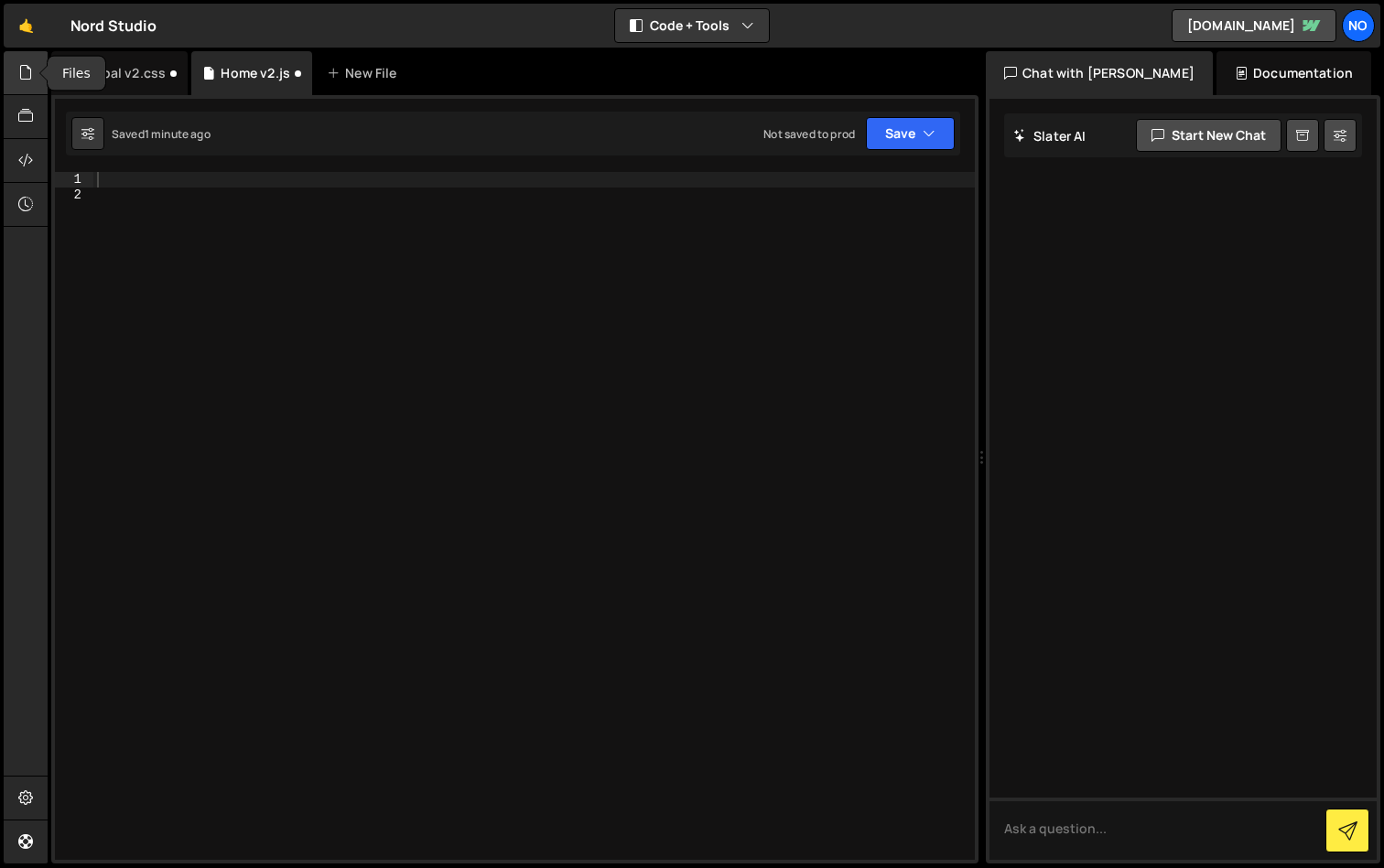
click at [27, 65] on icon at bounding box center [26, 72] width 15 height 20
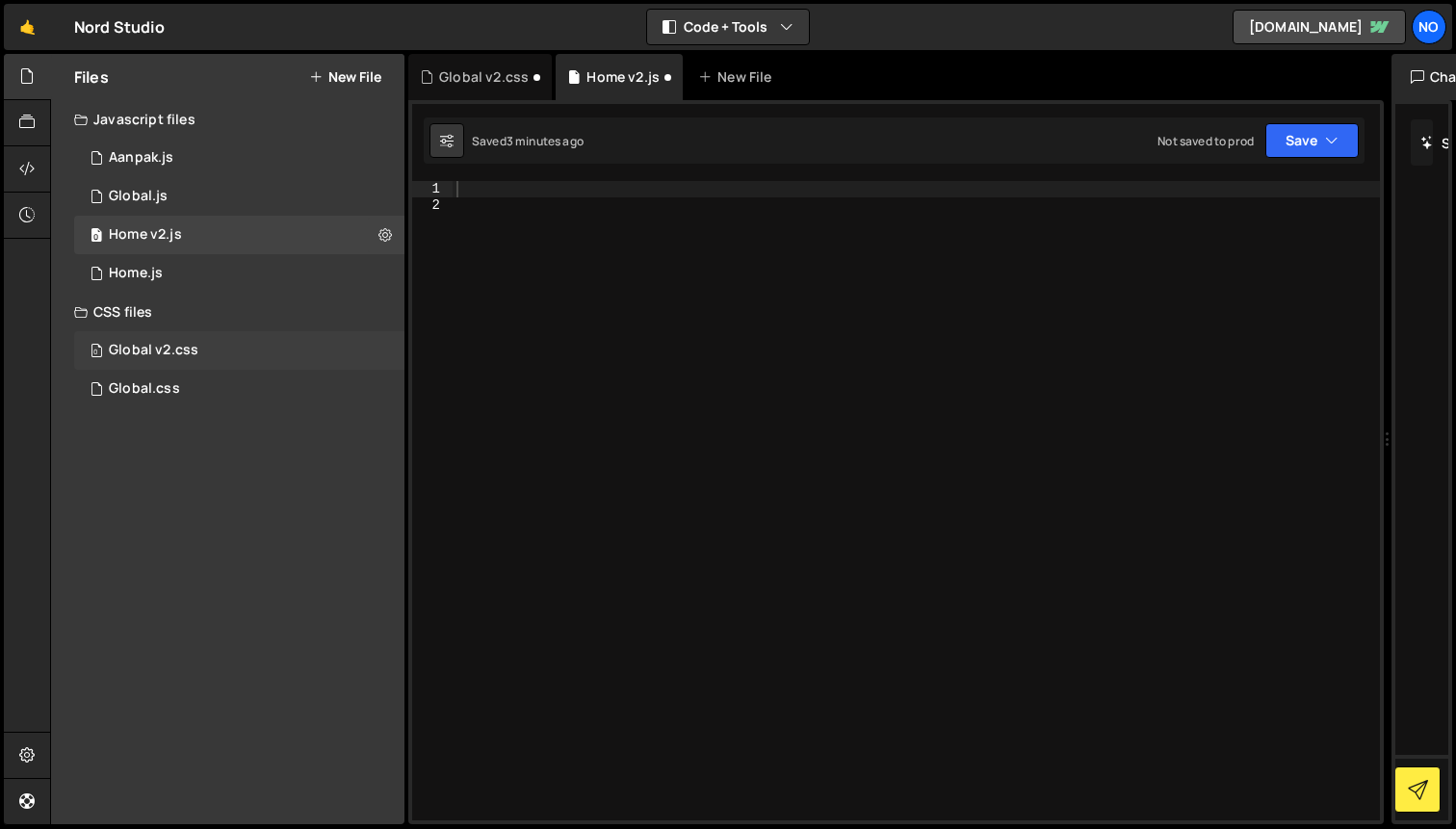
click at [168, 357] on div "Global v2.css" at bounding box center [154, 351] width 90 height 18
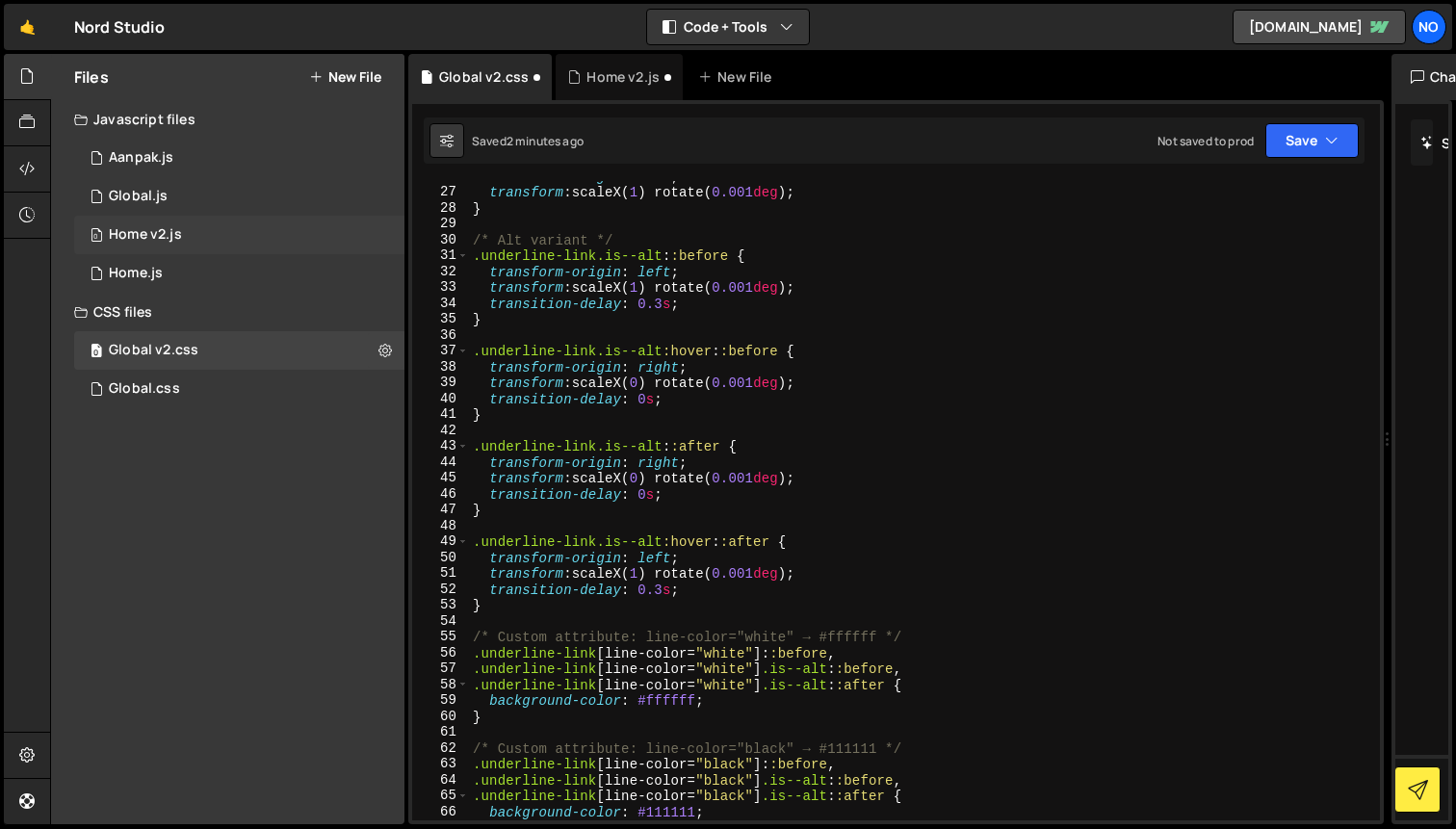
click at [143, 244] on div "0 Home v2.js 0" at bounding box center [239, 235] width 330 height 39
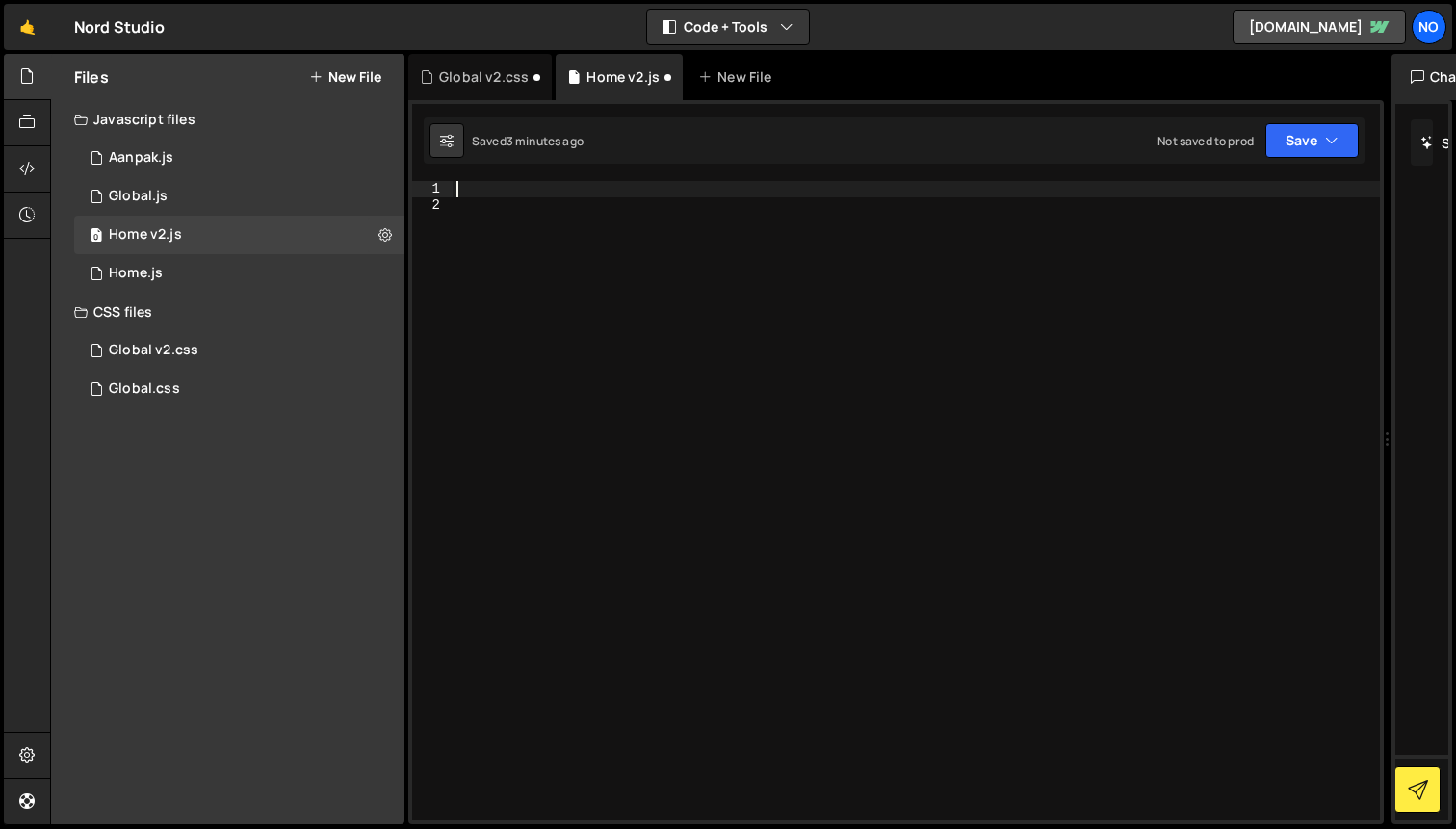
click at [479, 185] on div at bounding box center [916, 516] width 927 height 671
paste textarea "</script>"
type textarea "</script>"
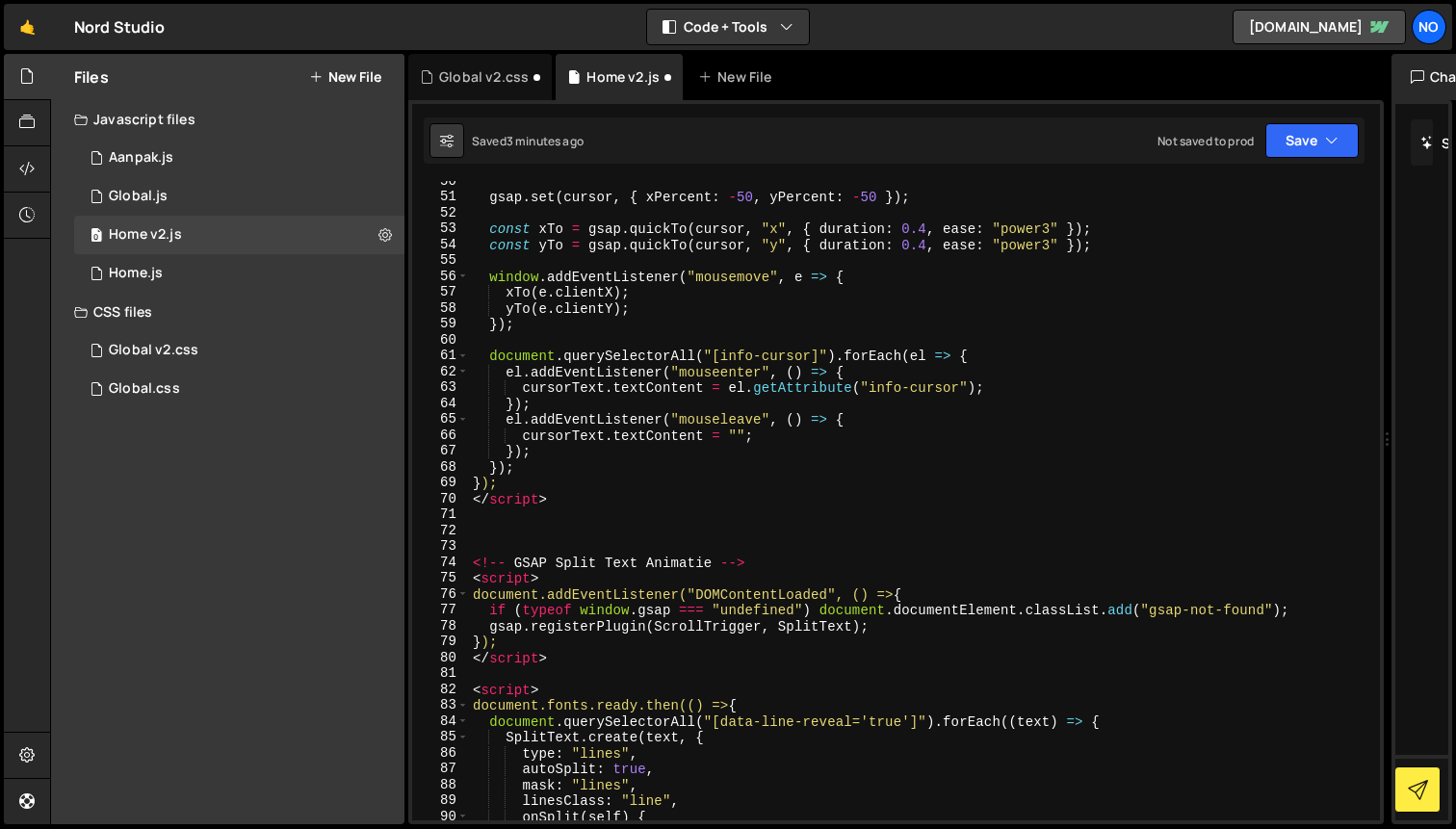
scroll to position [794, 0]
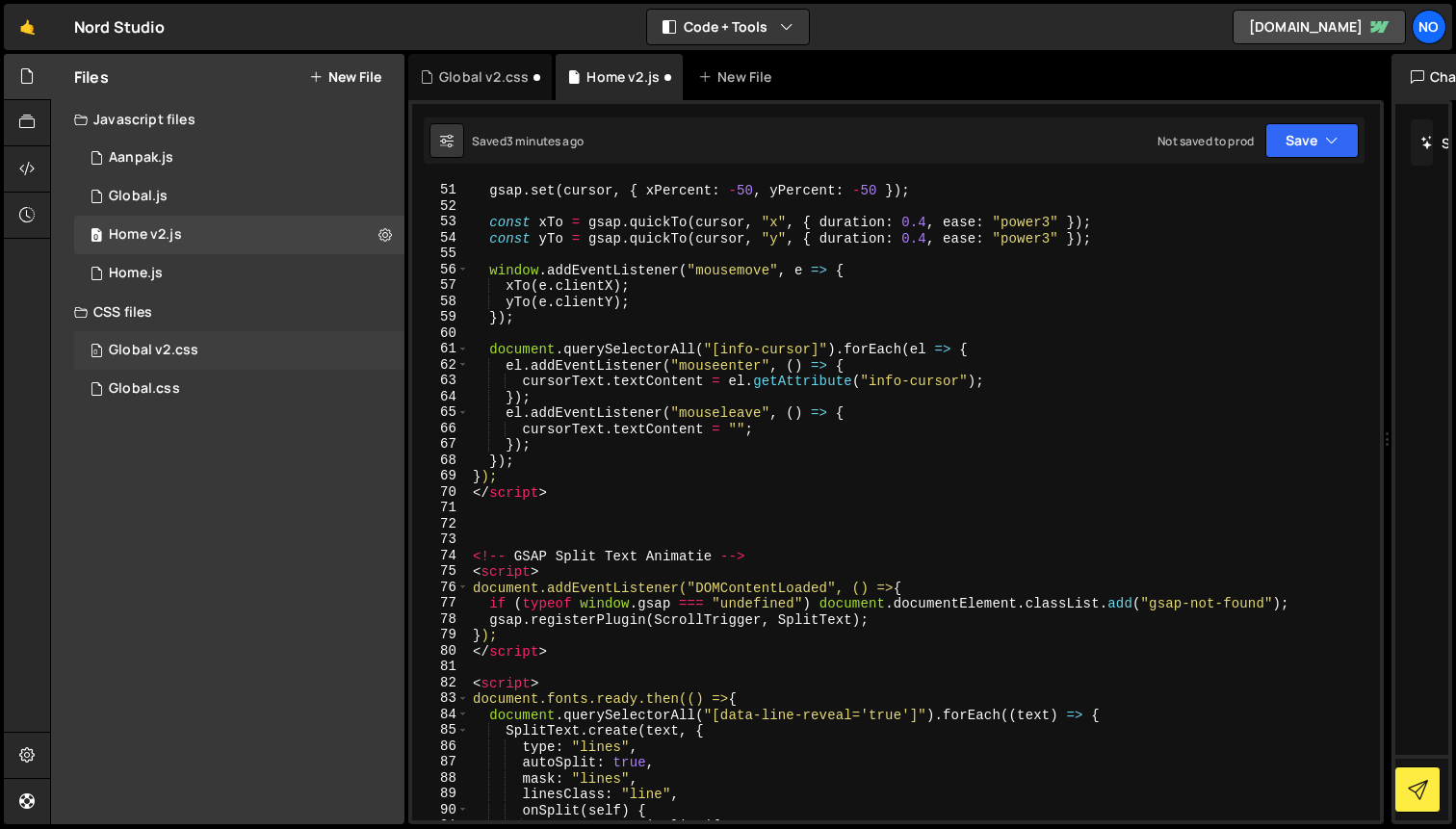
click at [136, 358] on div "Global v2.css" at bounding box center [154, 351] width 90 height 18
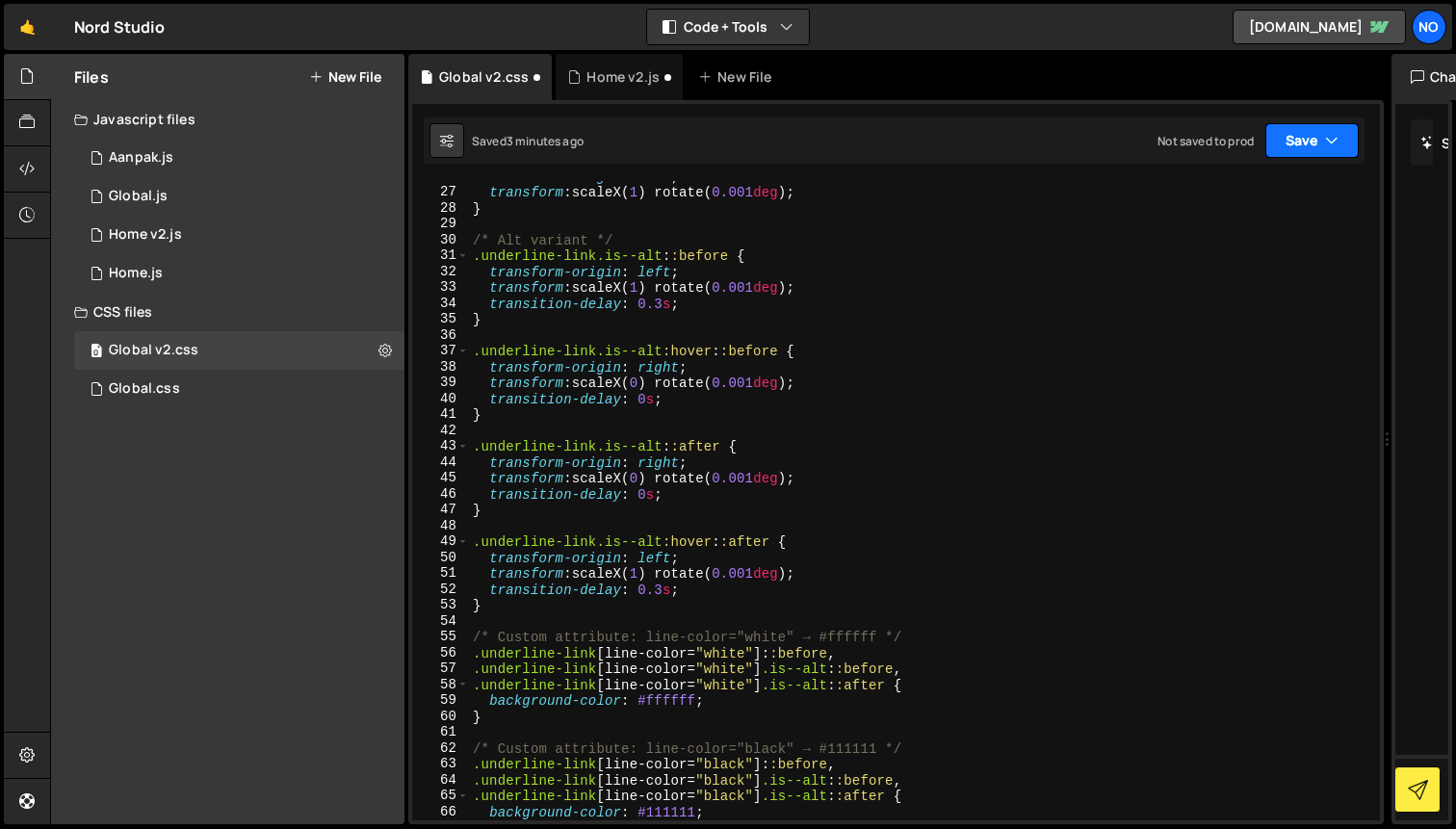
click at [1301, 142] on button "Save" at bounding box center [1312, 141] width 93 height 35
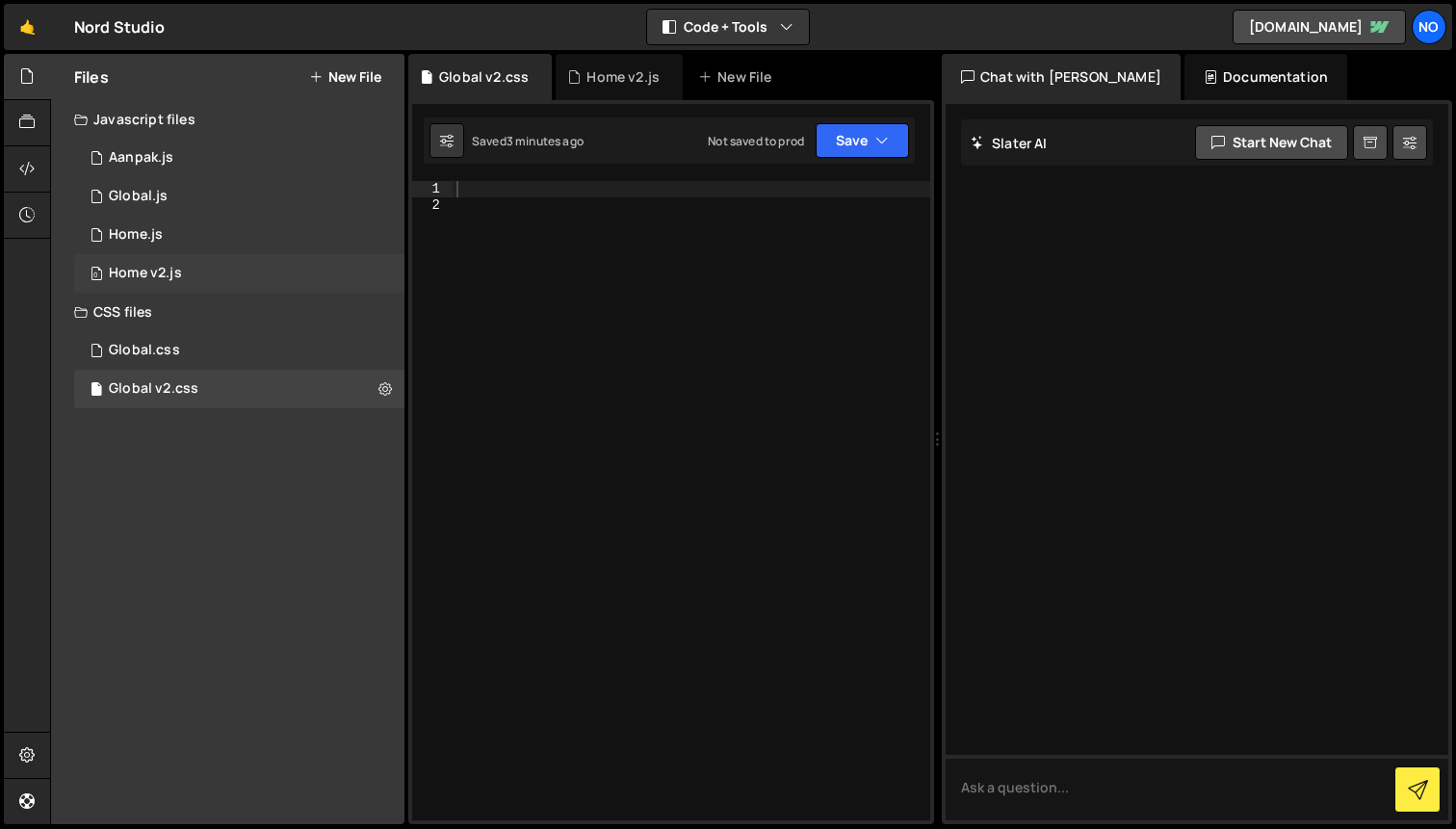
click at [146, 255] on div "0 Home v2.js 0" at bounding box center [239, 274] width 330 height 39
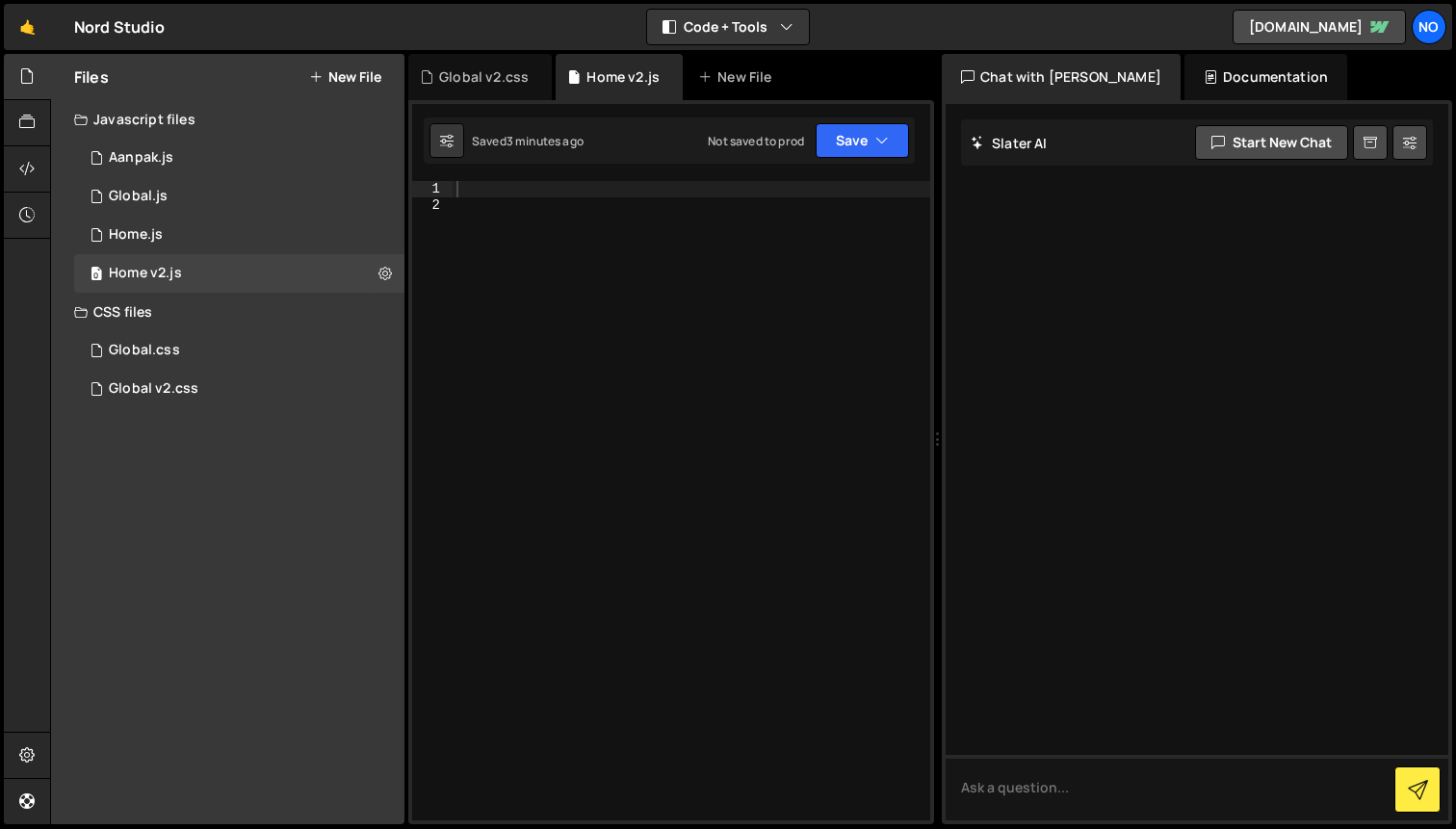
click at [499, 193] on div at bounding box center [691, 516] width 477 height 671
paste textarea "</script>"
type textarea "</script>"
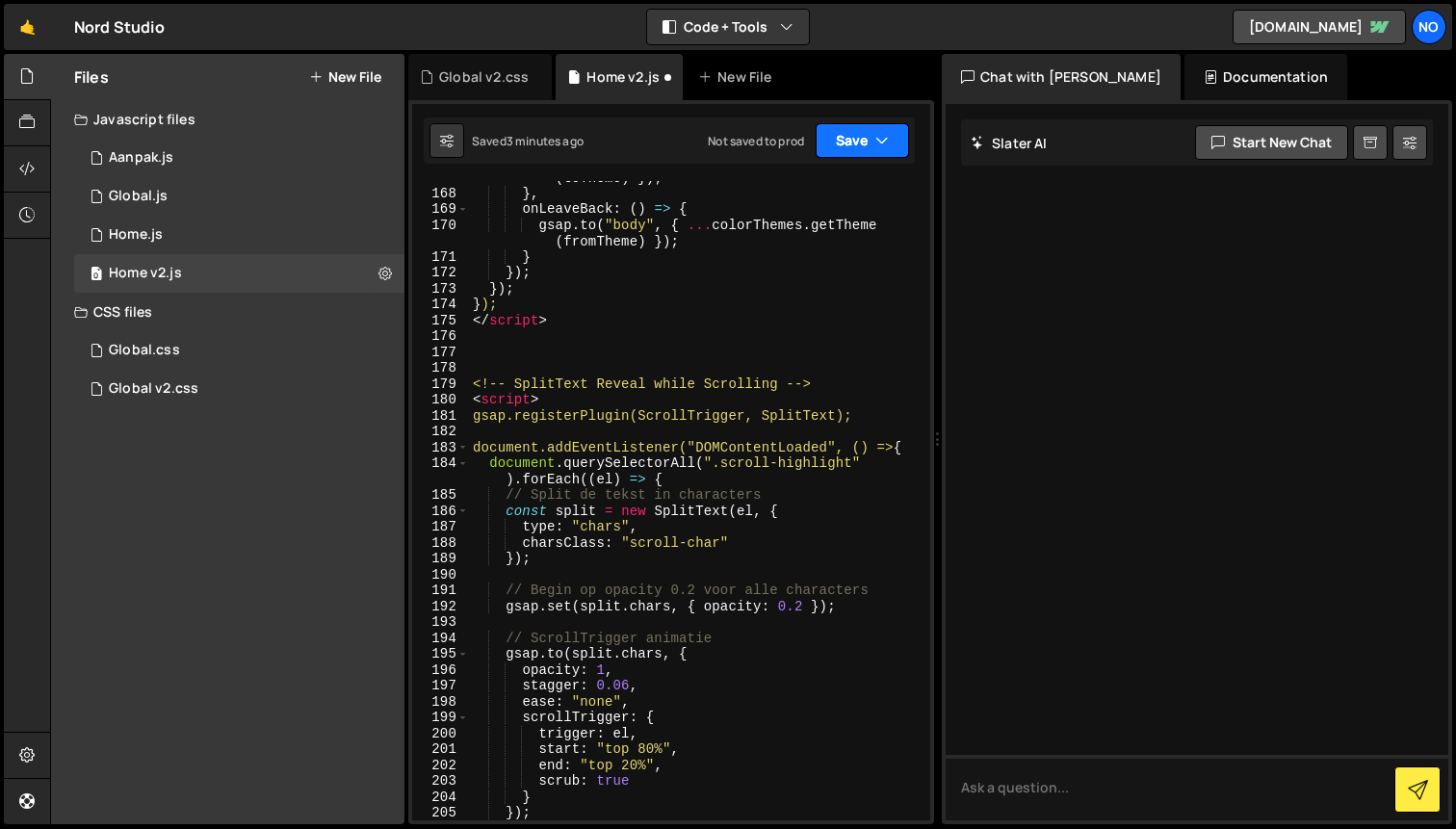
click at [870, 131] on button "Save" at bounding box center [862, 141] width 93 height 35
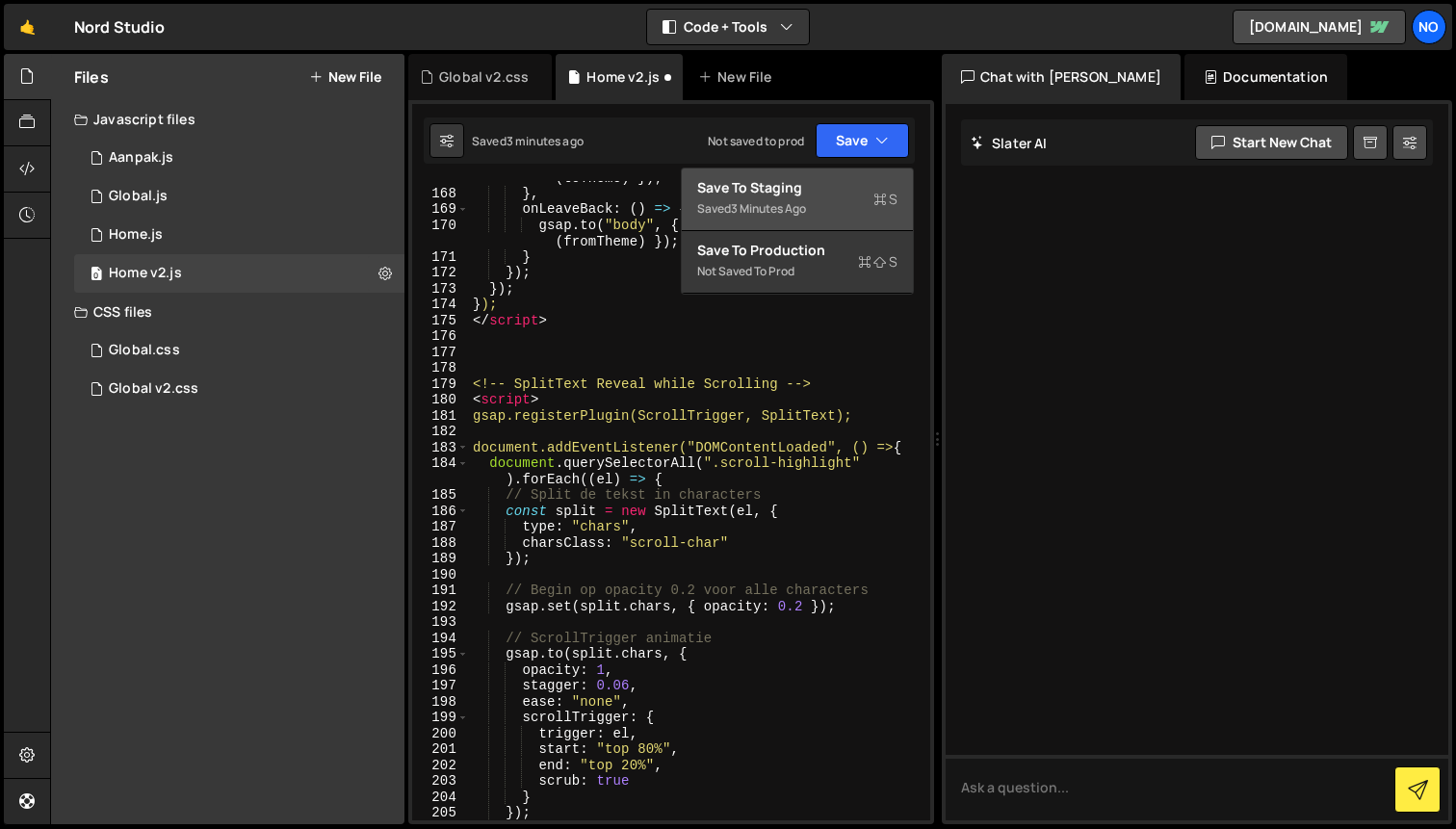
click at [784, 196] on div "Save to Staging S" at bounding box center [798, 188] width 201 height 19
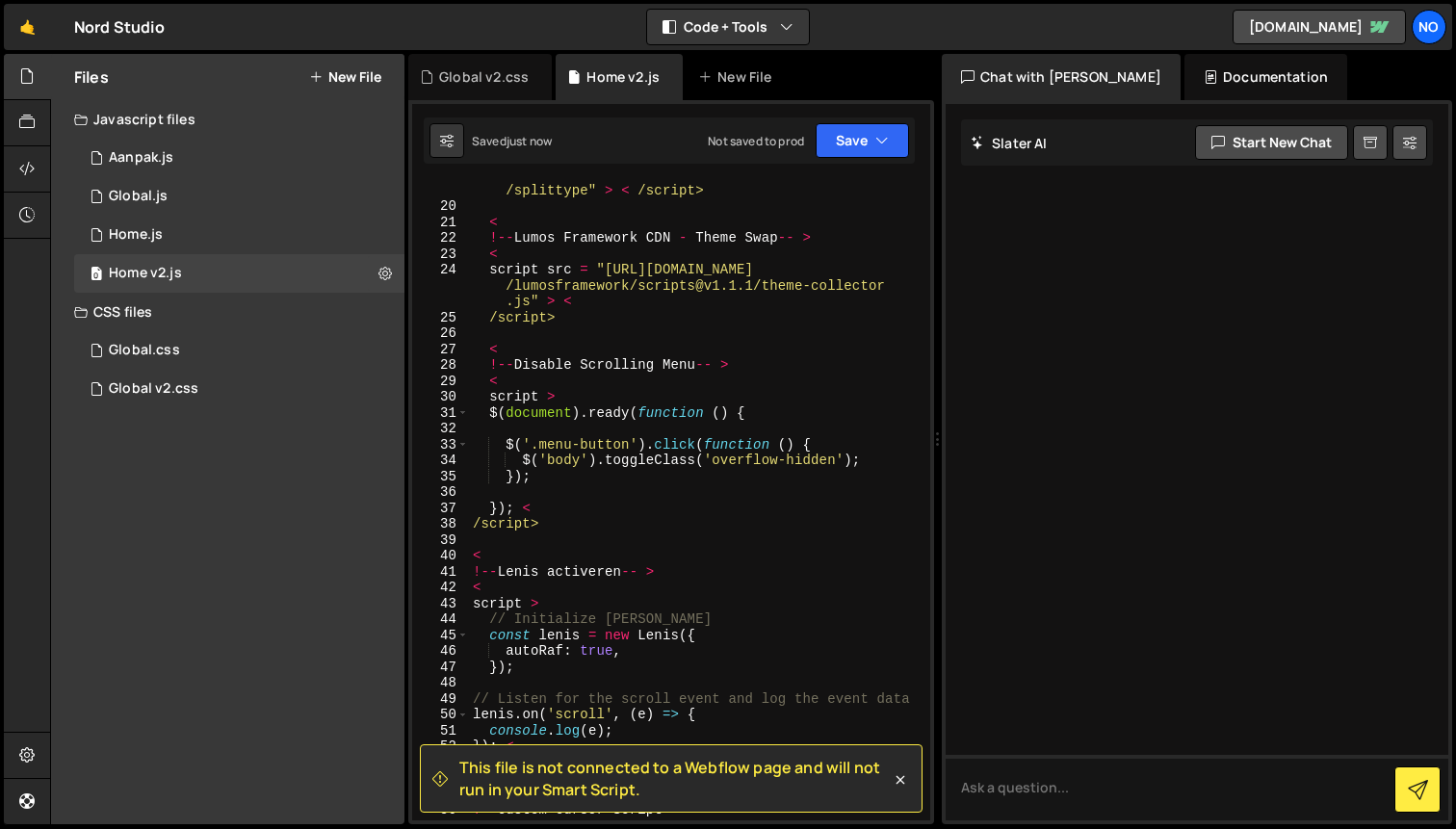
scroll to position [0, 0]
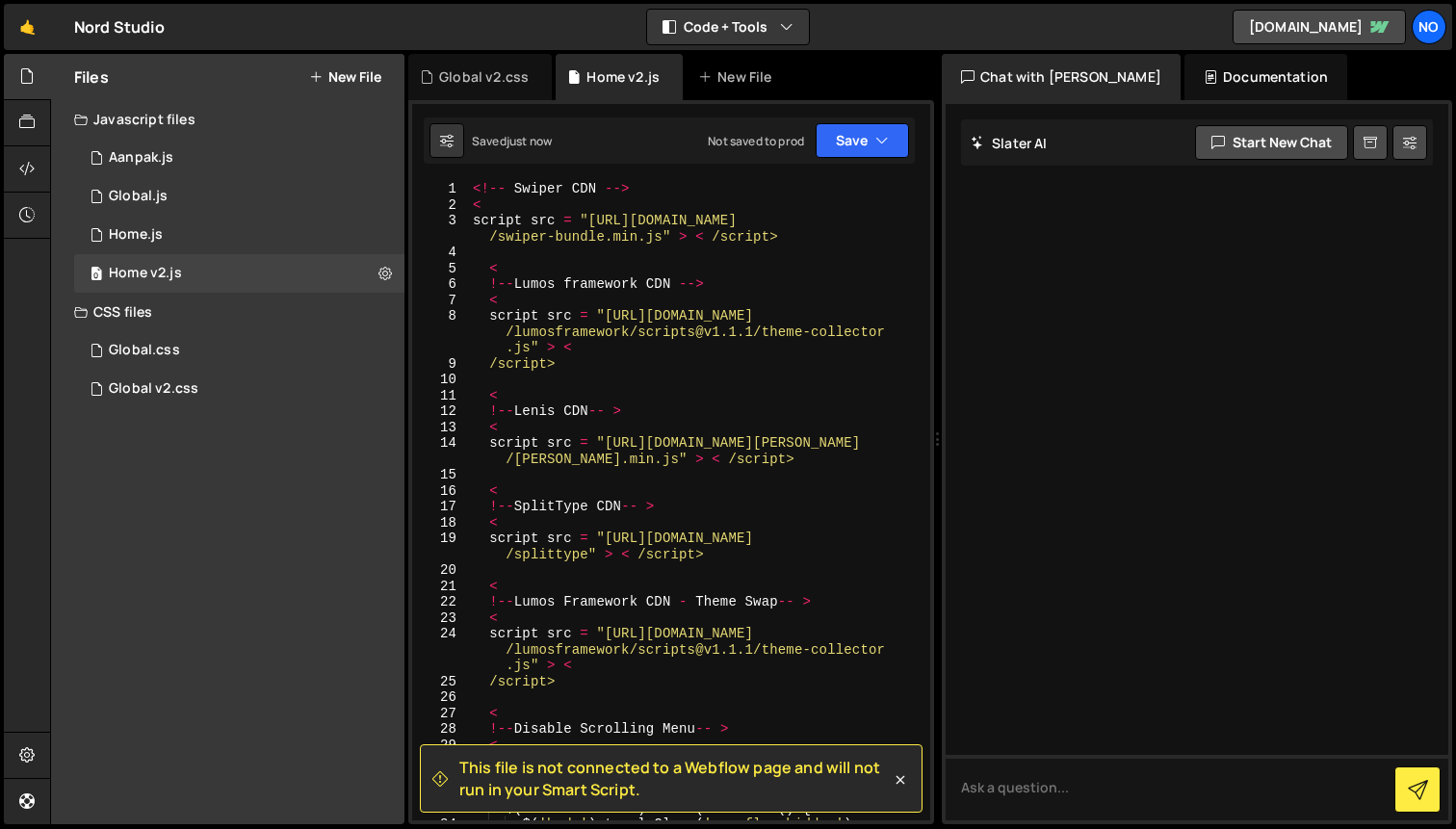
click at [550, 141] on div "just now" at bounding box center [529, 140] width 45 height 17
click at [846, 135] on button "Save" at bounding box center [862, 141] width 93 height 35
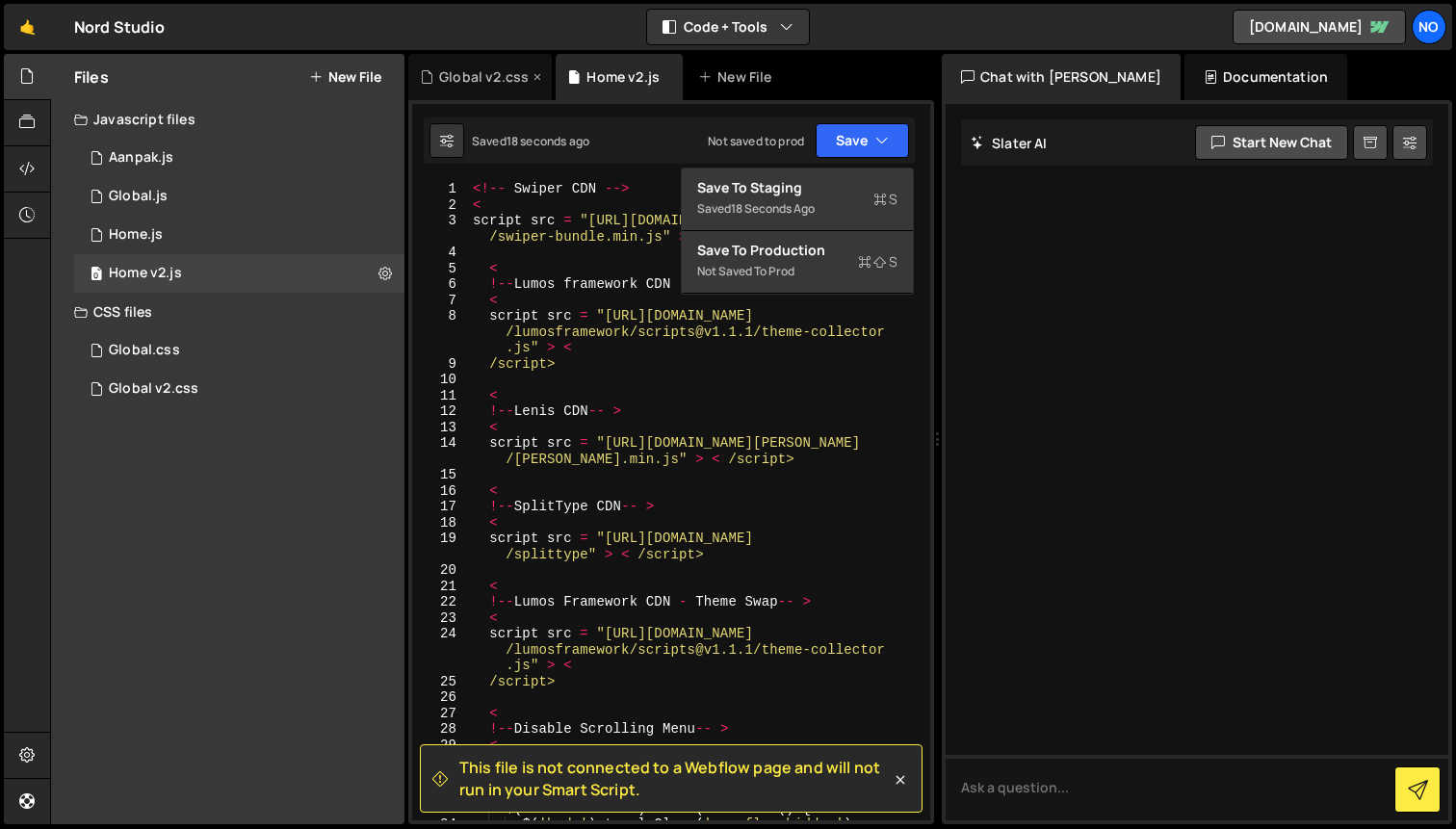
click at [455, 76] on div "Global v2.css" at bounding box center [484, 77] width 90 height 19
